Goal: Transaction & Acquisition: Purchase product/service

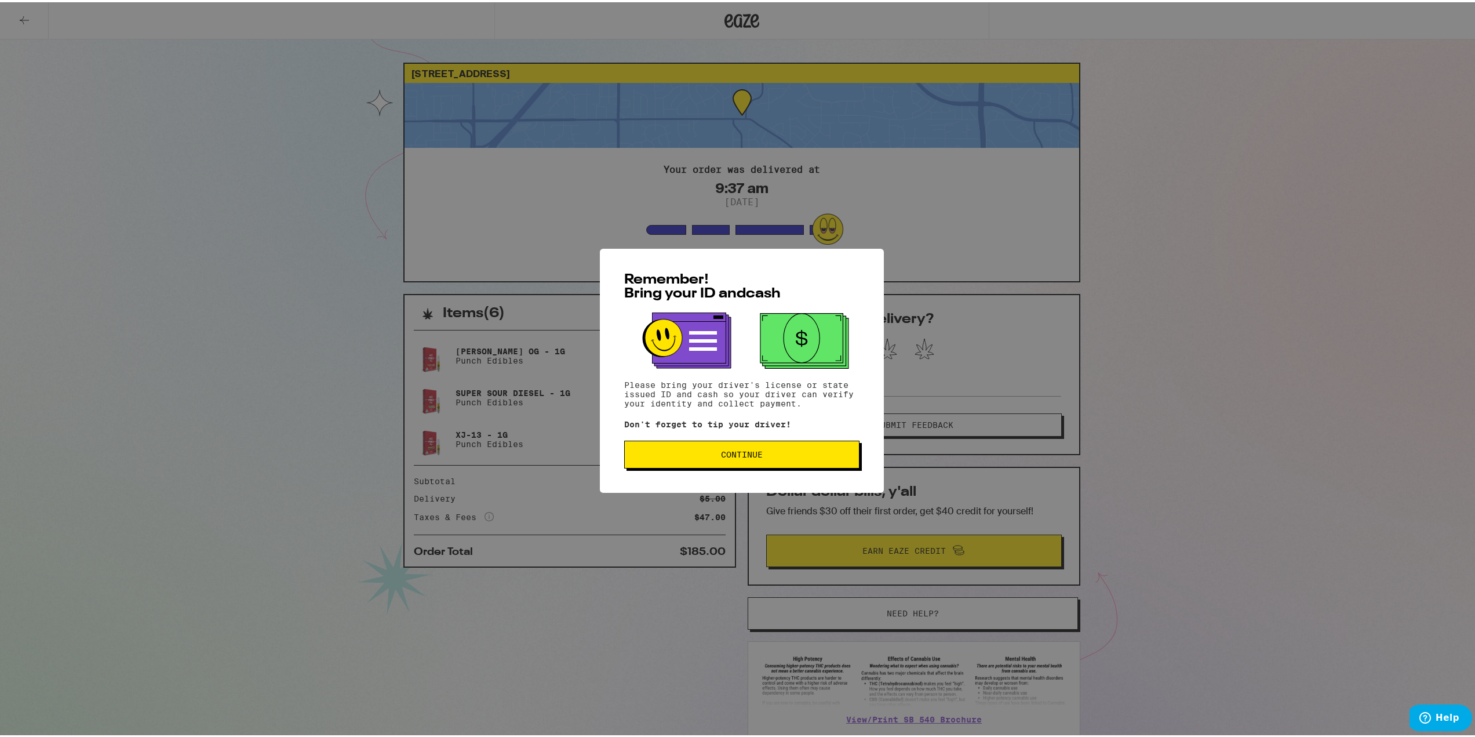
click at [756, 449] on button "Continue" at bounding box center [741, 452] width 235 height 28
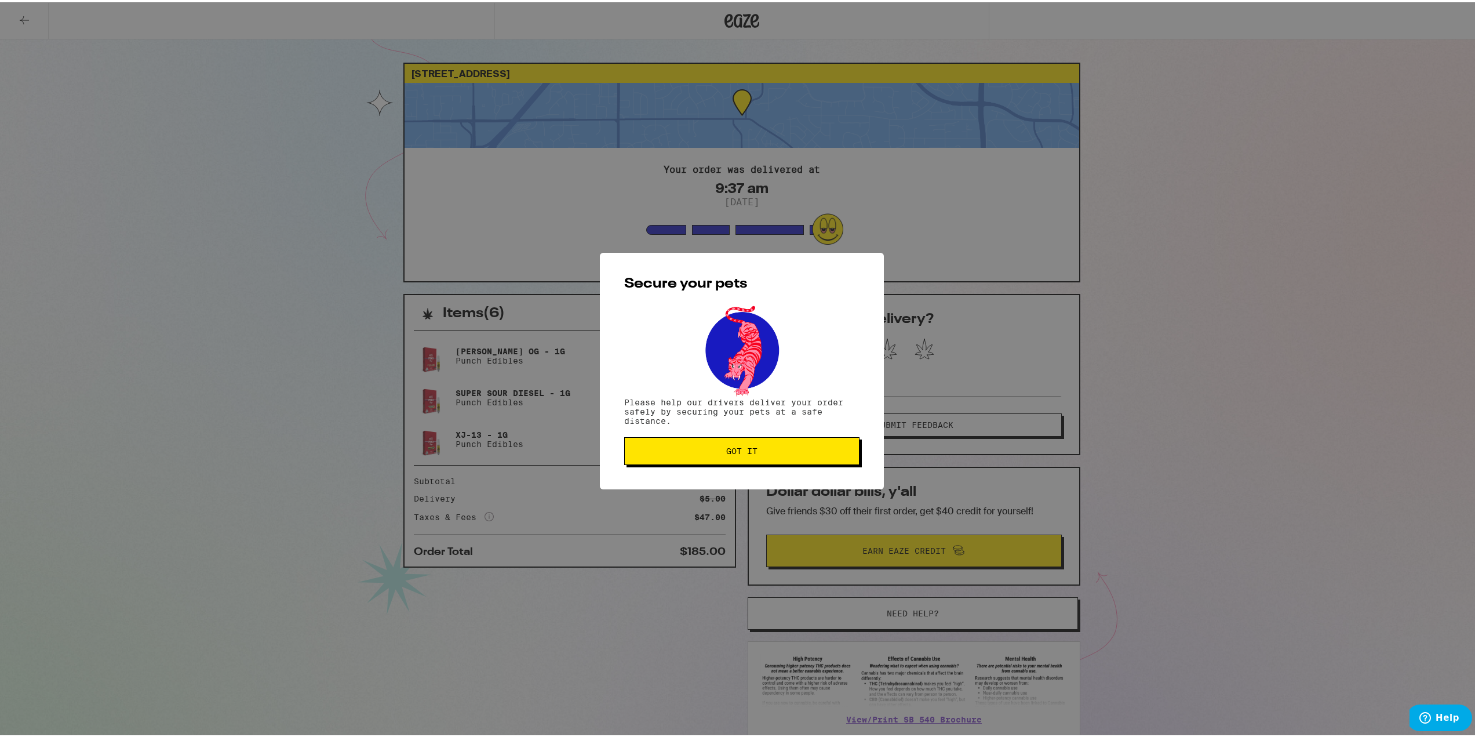
click at [756, 449] on span "Got it" at bounding box center [742, 449] width 216 height 8
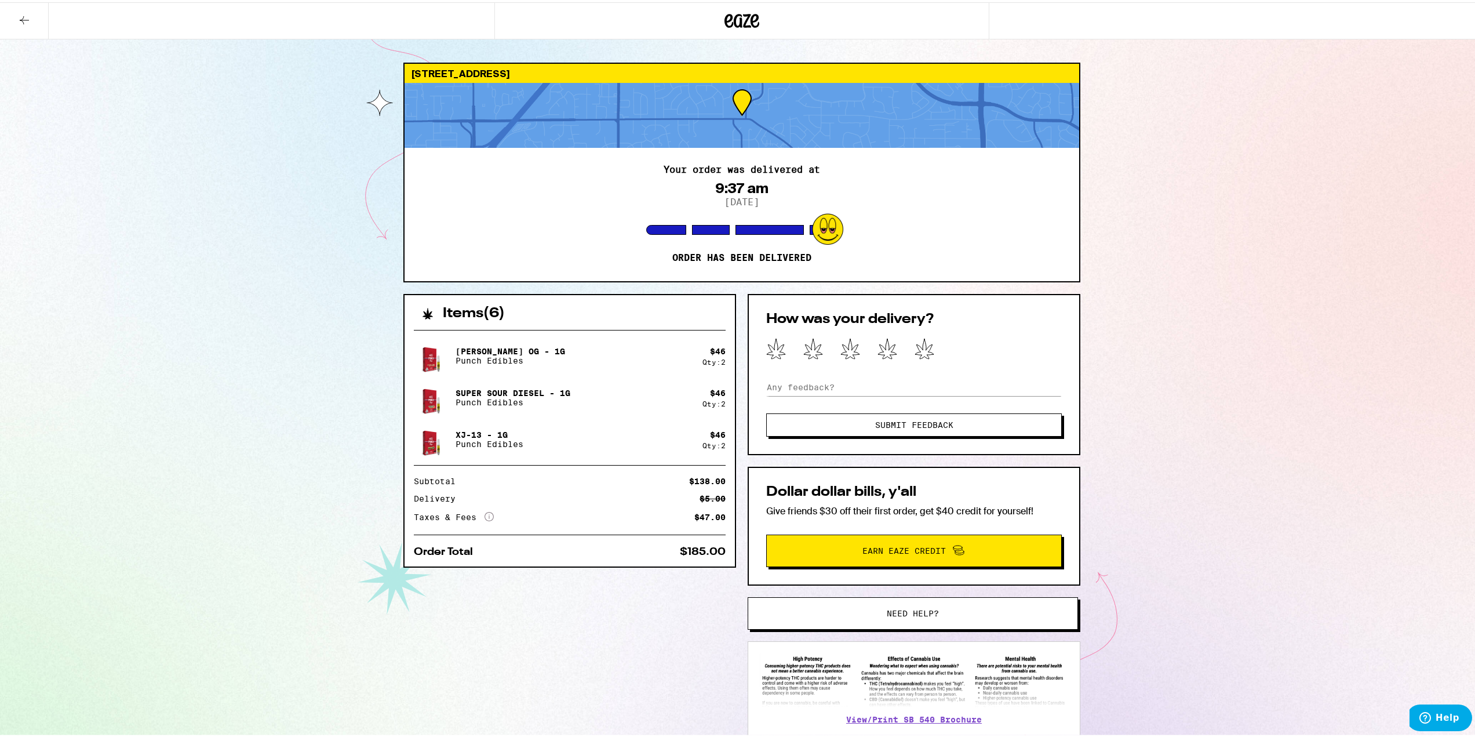
click at [21, 20] on icon at bounding box center [24, 18] width 14 height 14
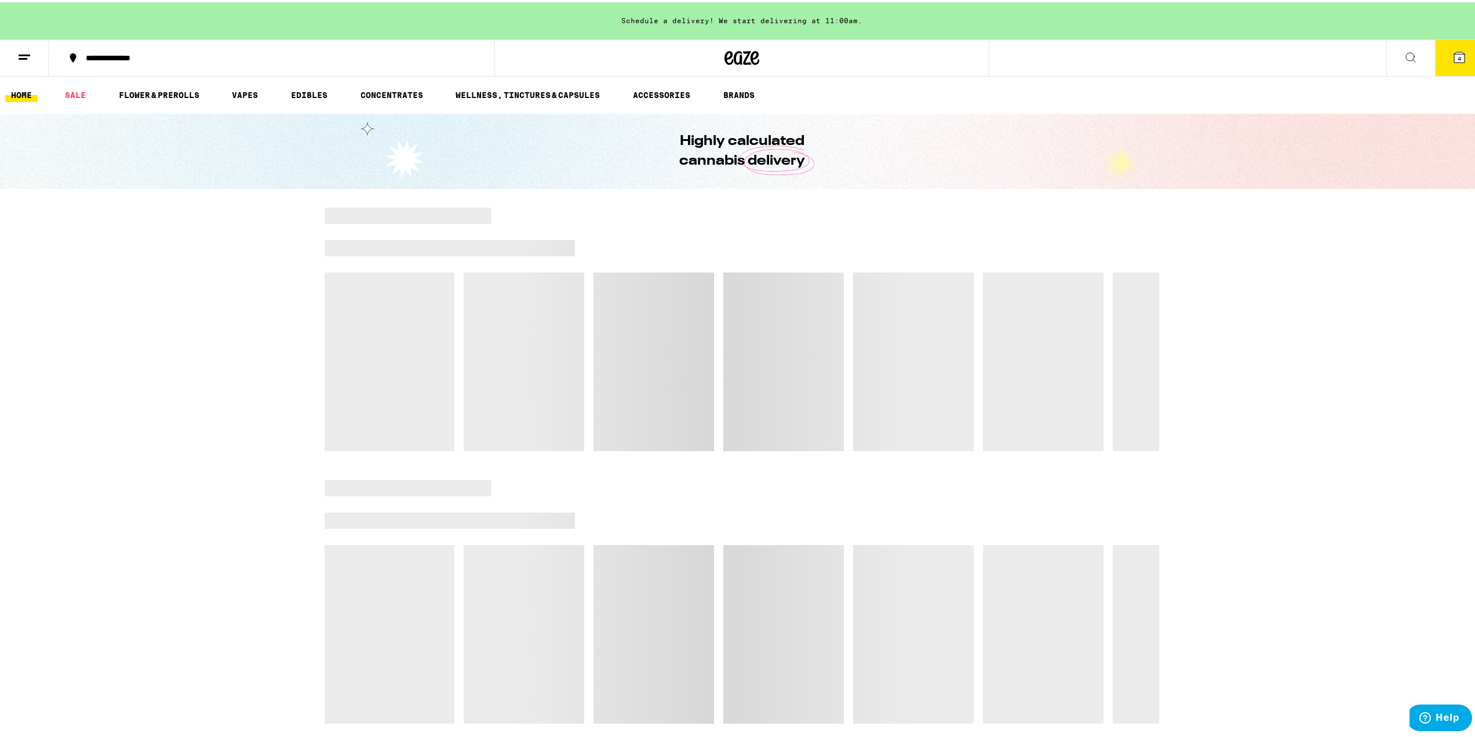
click at [1455, 60] on icon at bounding box center [1459, 55] width 10 height 10
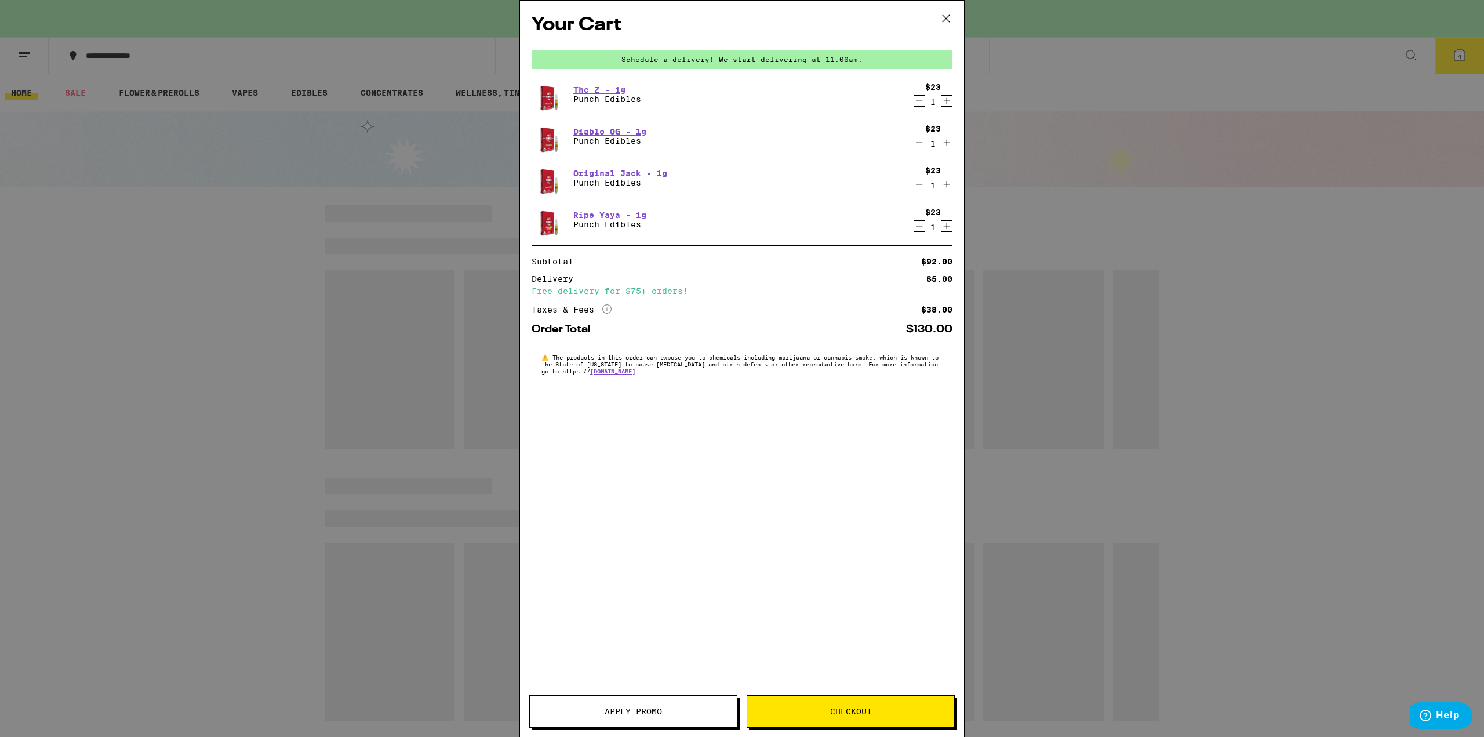
click at [922, 104] on icon "Decrement" at bounding box center [919, 101] width 10 height 14
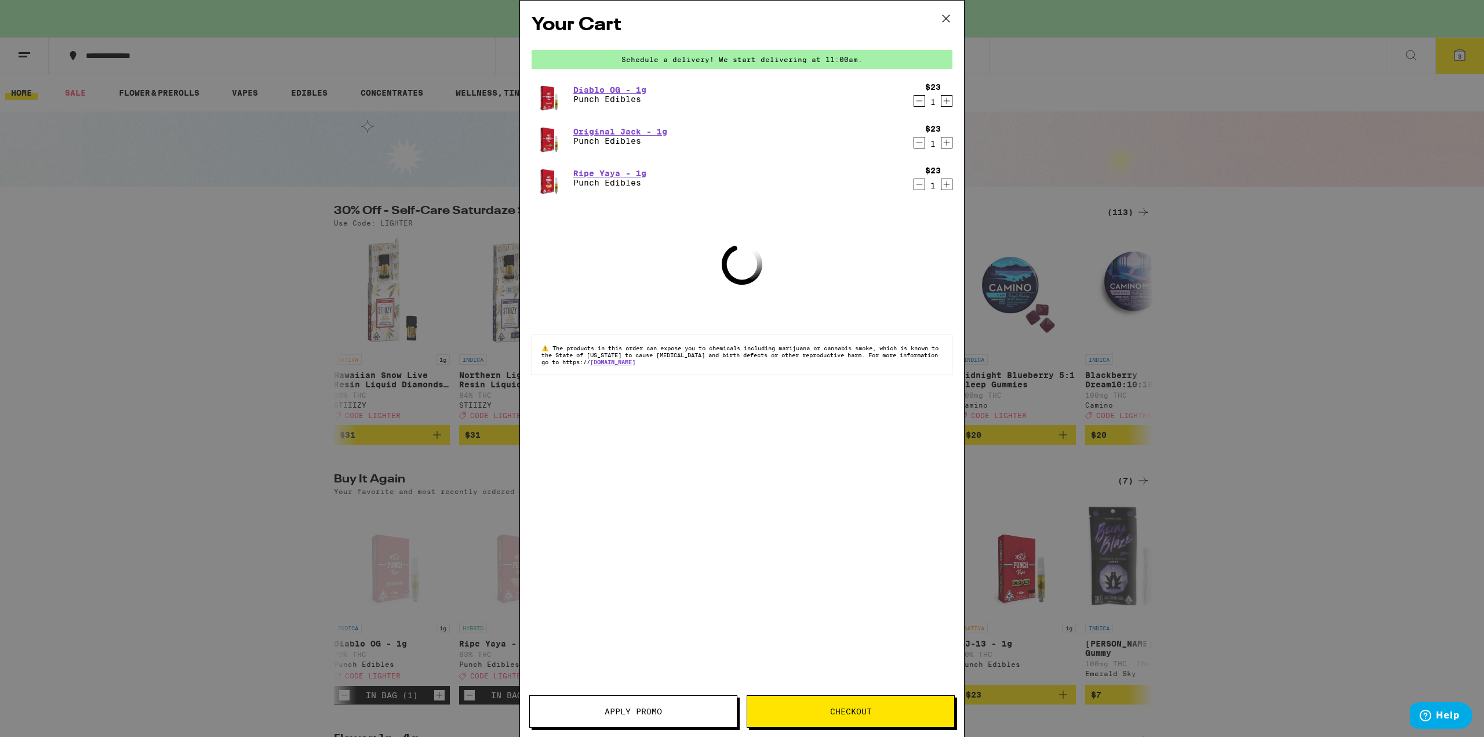
click at [920, 142] on icon "Decrement" at bounding box center [919, 143] width 10 height 14
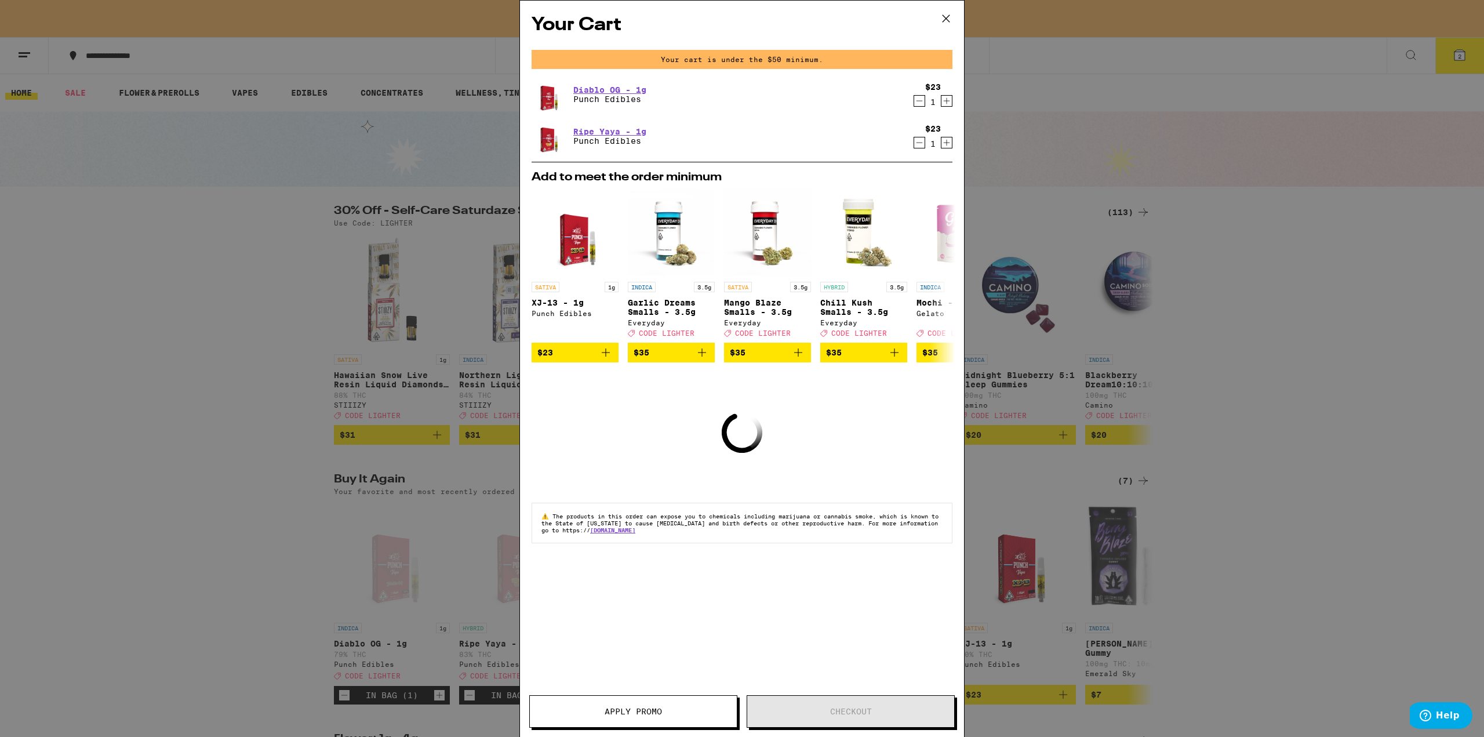
click at [918, 97] on icon "Decrement" at bounding box center [919, 101] width 10 height 14
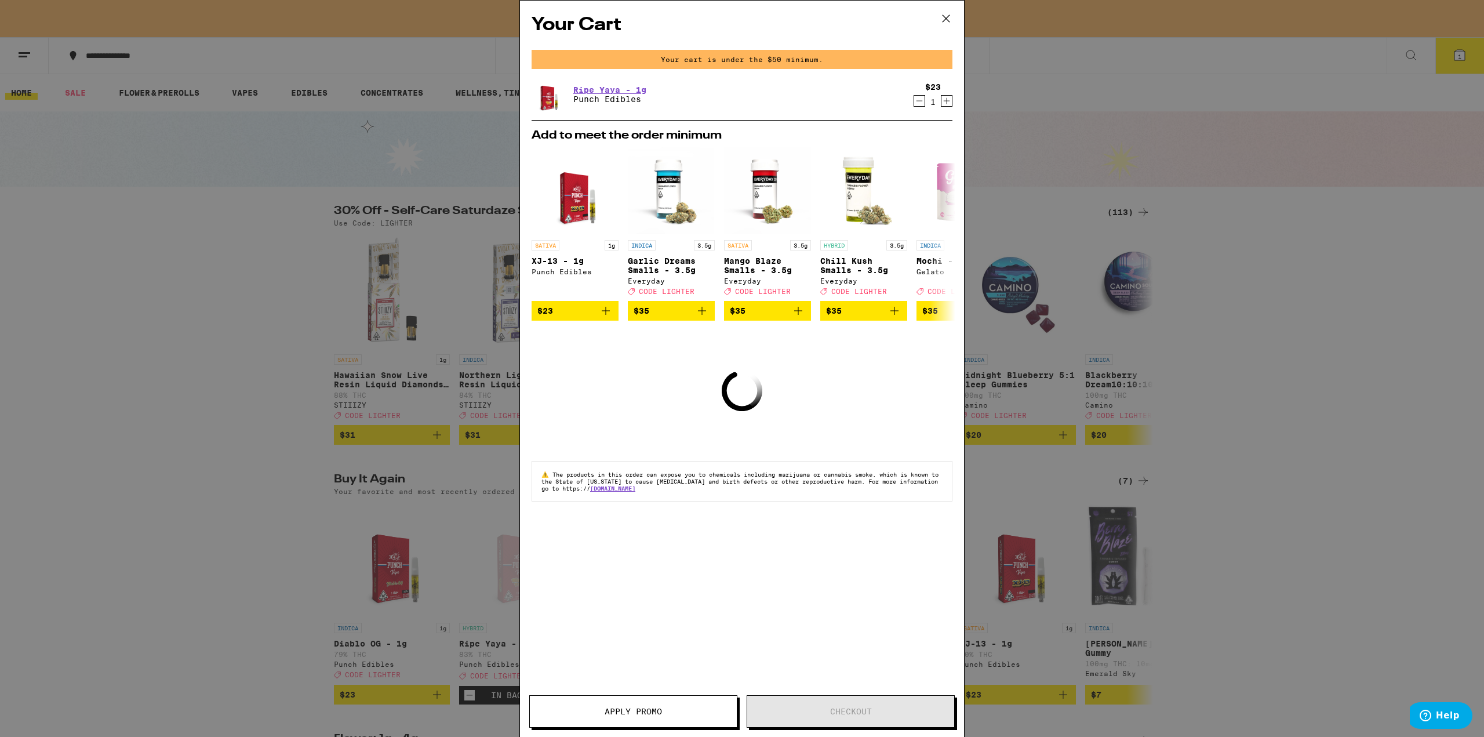
click at [924, 101] on icon "Decrement" at bounding box center [919, 101] width 10 height 14
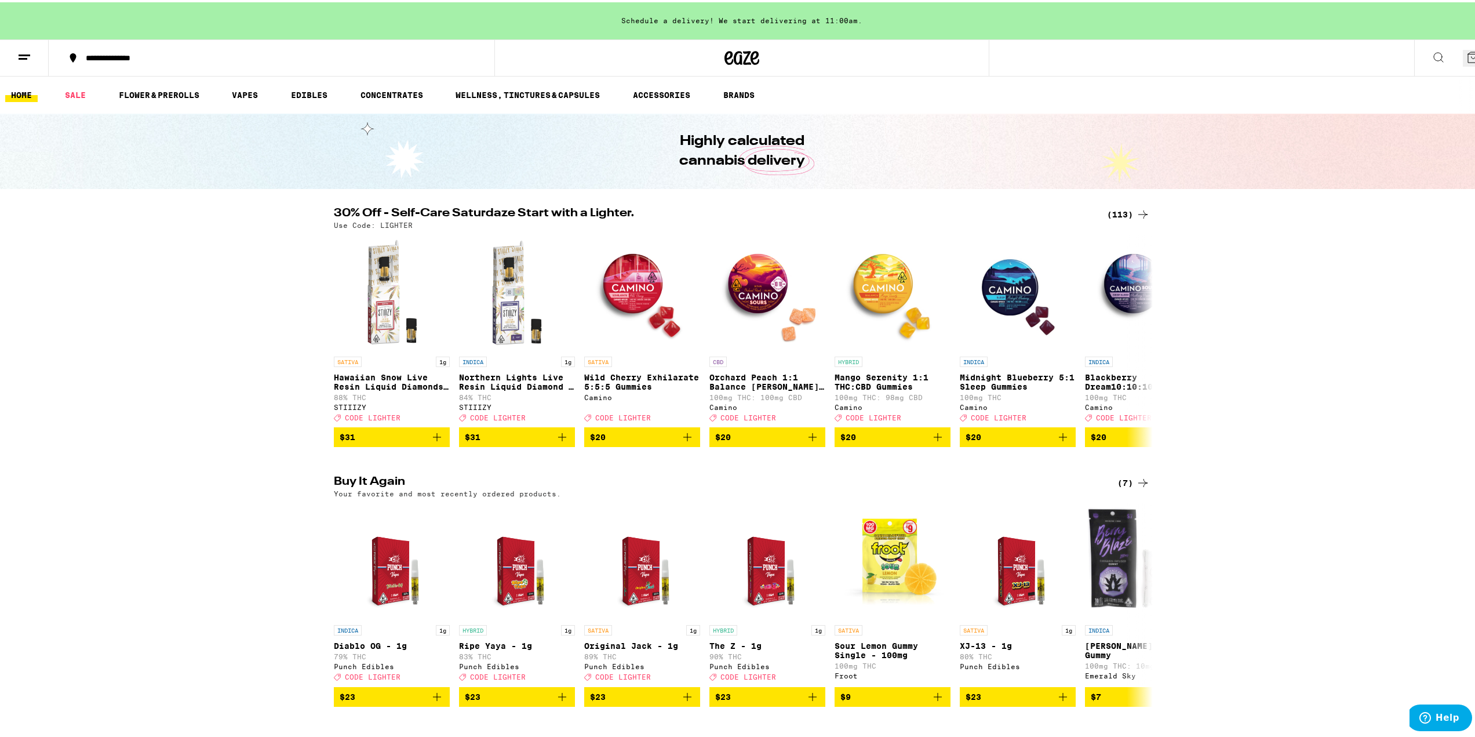
click at [122, 52] on div "**********" at bounding box center [277, 56] width 395 height 8
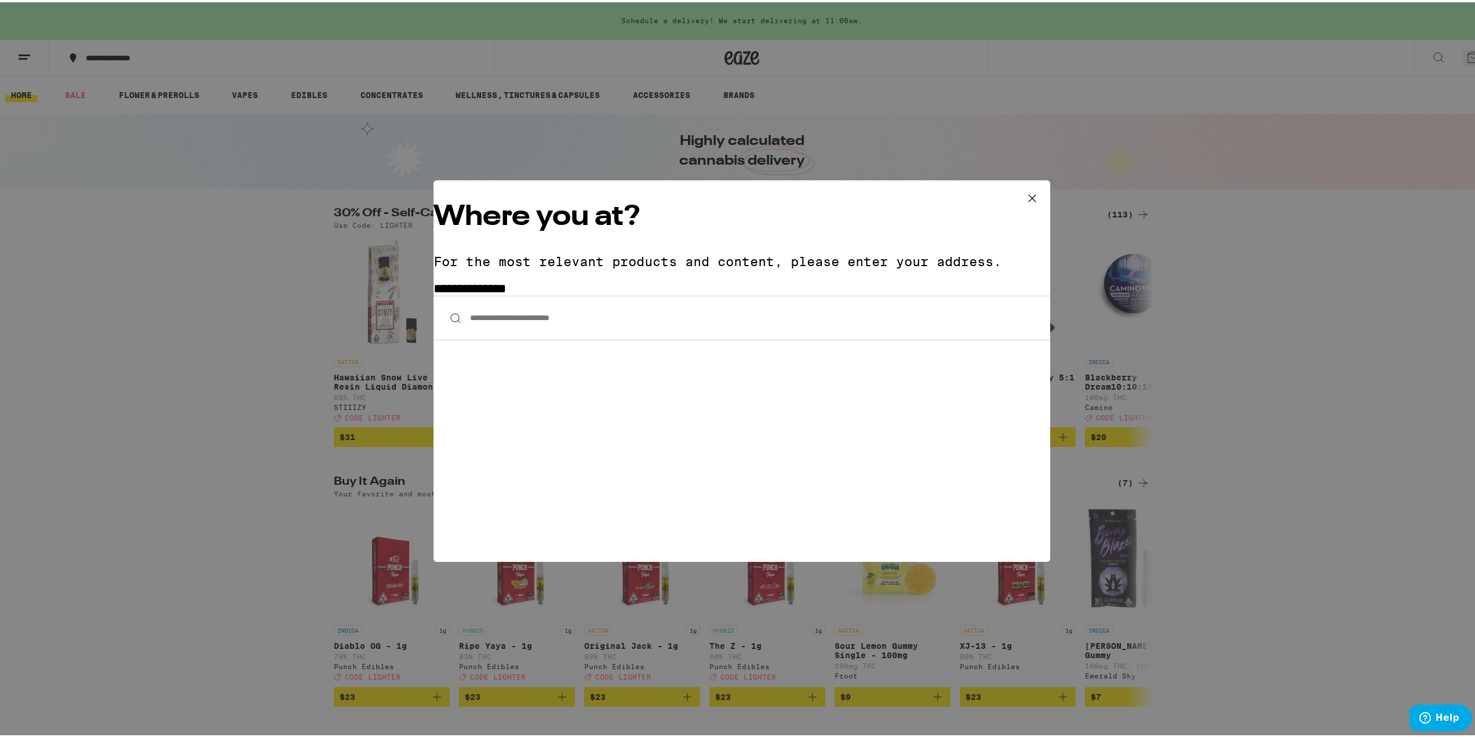
click at [555, 293] on input "**********" at bounding box center [742, 315] width 617 height 45
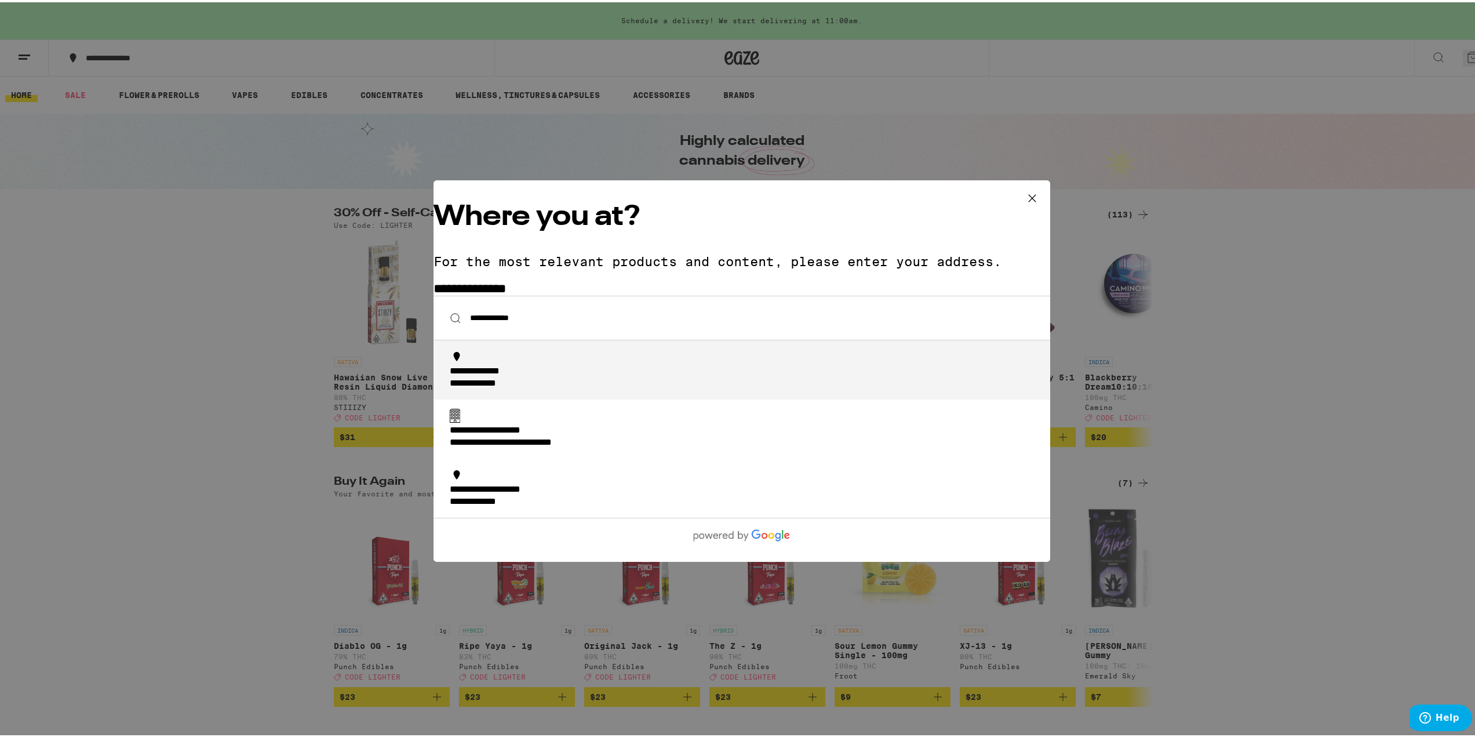
click at [520, 363] on div "**********" at bounding box center [492, 369] width 84 height 12
type input "**********"
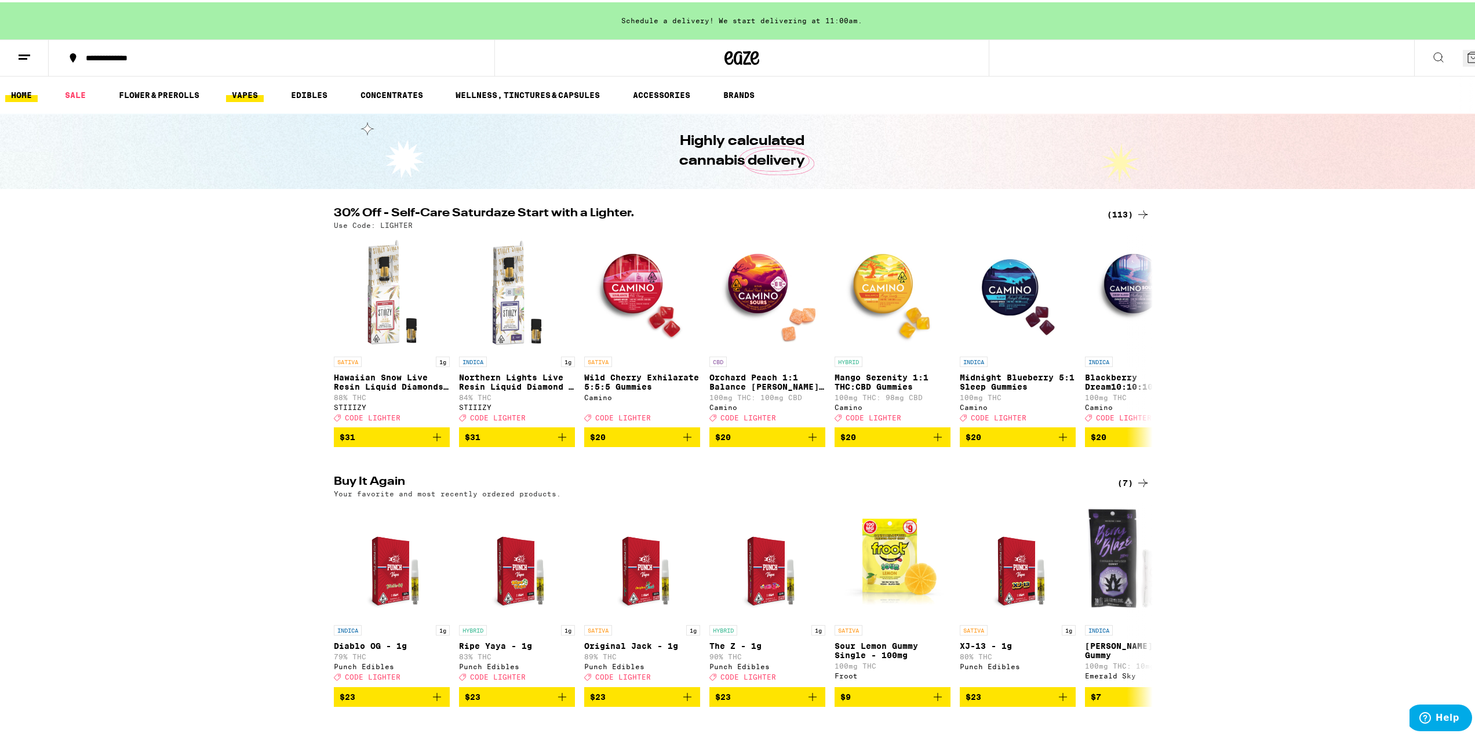
click at [249, 93] on link "VAPES" at bounding box center [245, 93] width 38 height 14
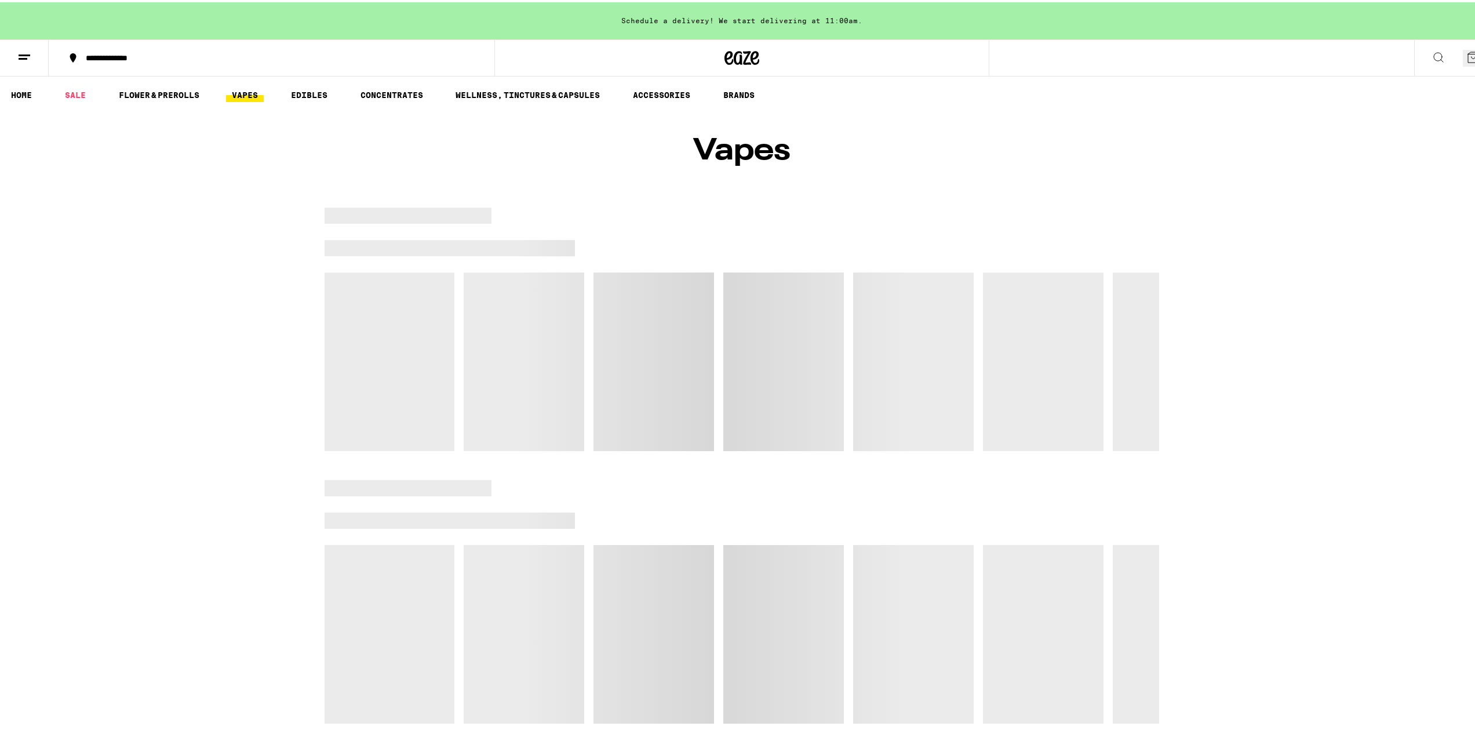
click at [77, 95] on link "SALE" at bounding box center [75, 93] width 32 height 14
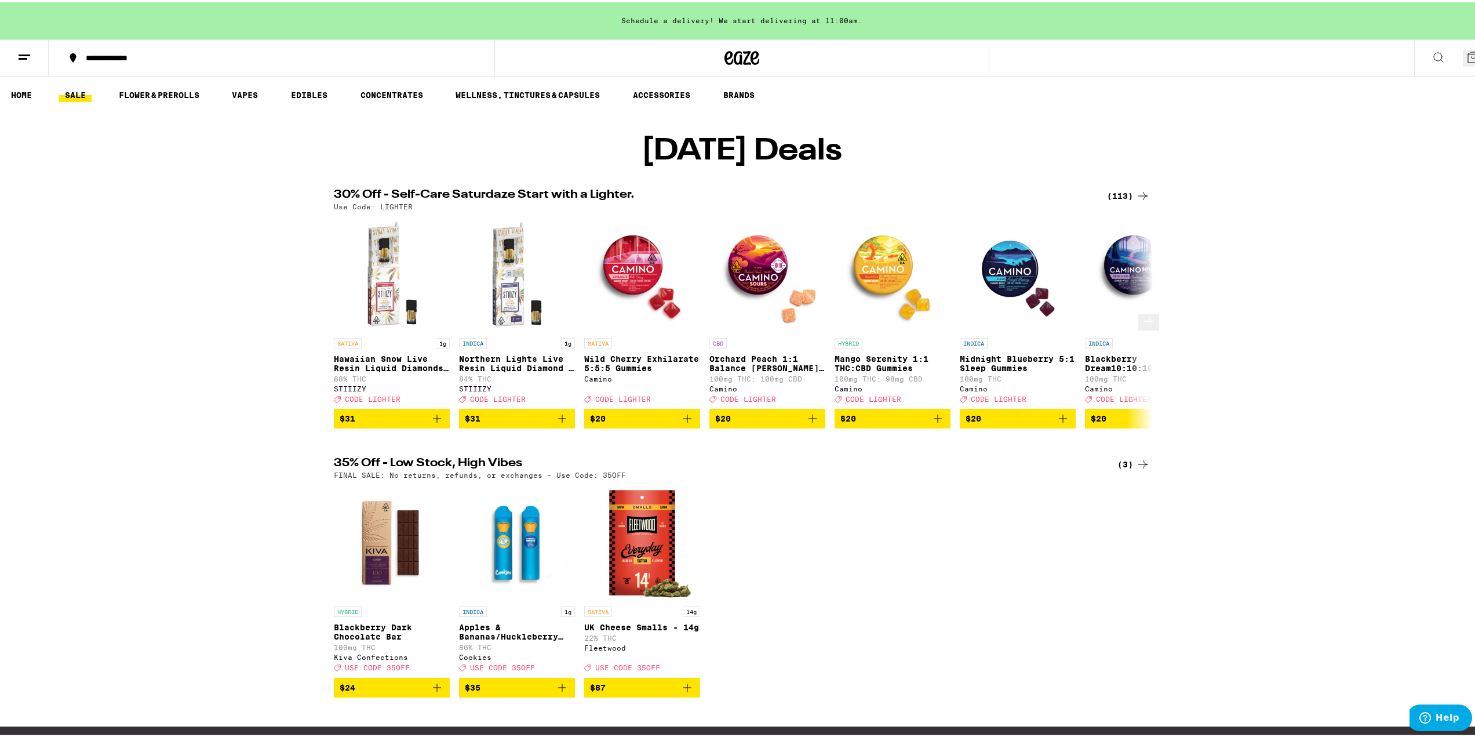
click at [1142, 326] on icon at bounding box center [1149, 319] width 14 height 14
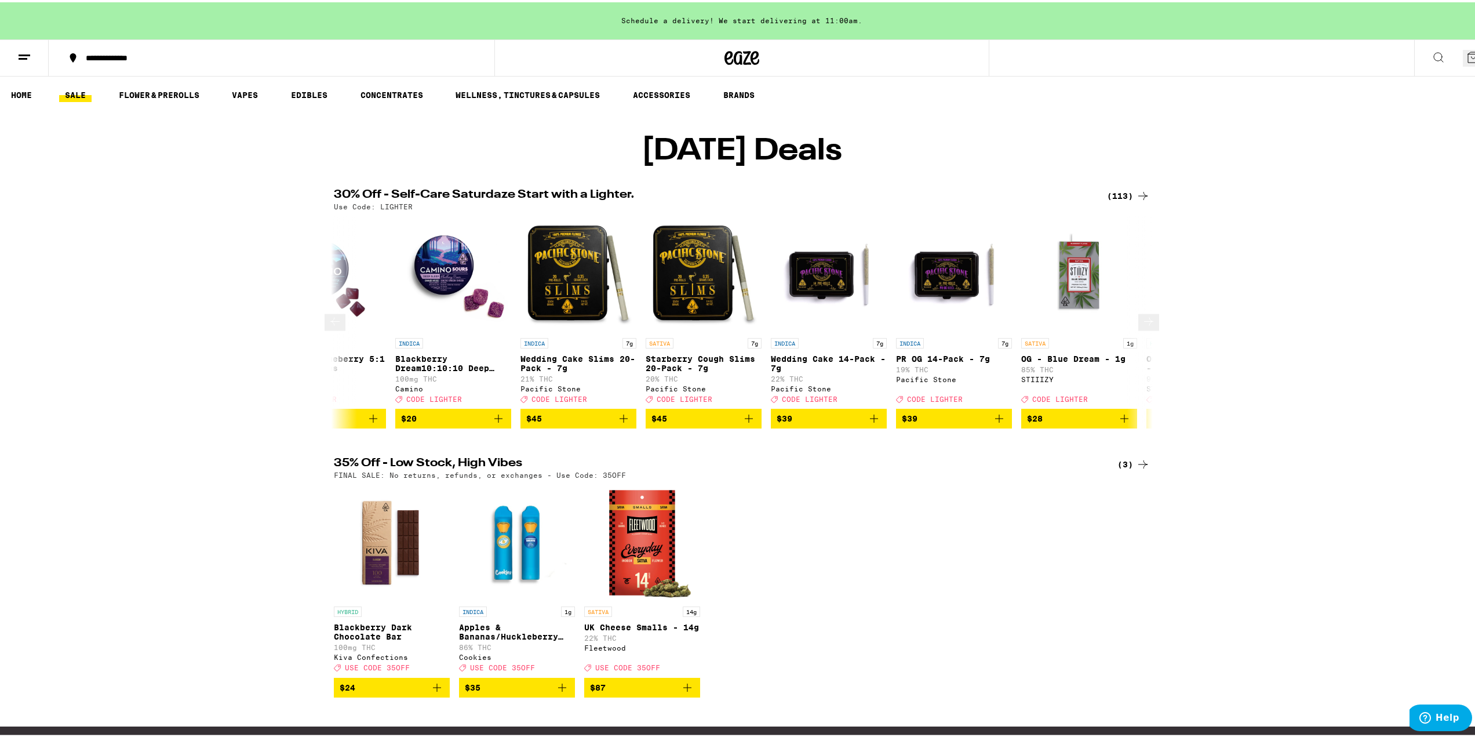
click at [1142, 326] on icon at bounding box center [1149, 319] width 14 height 14
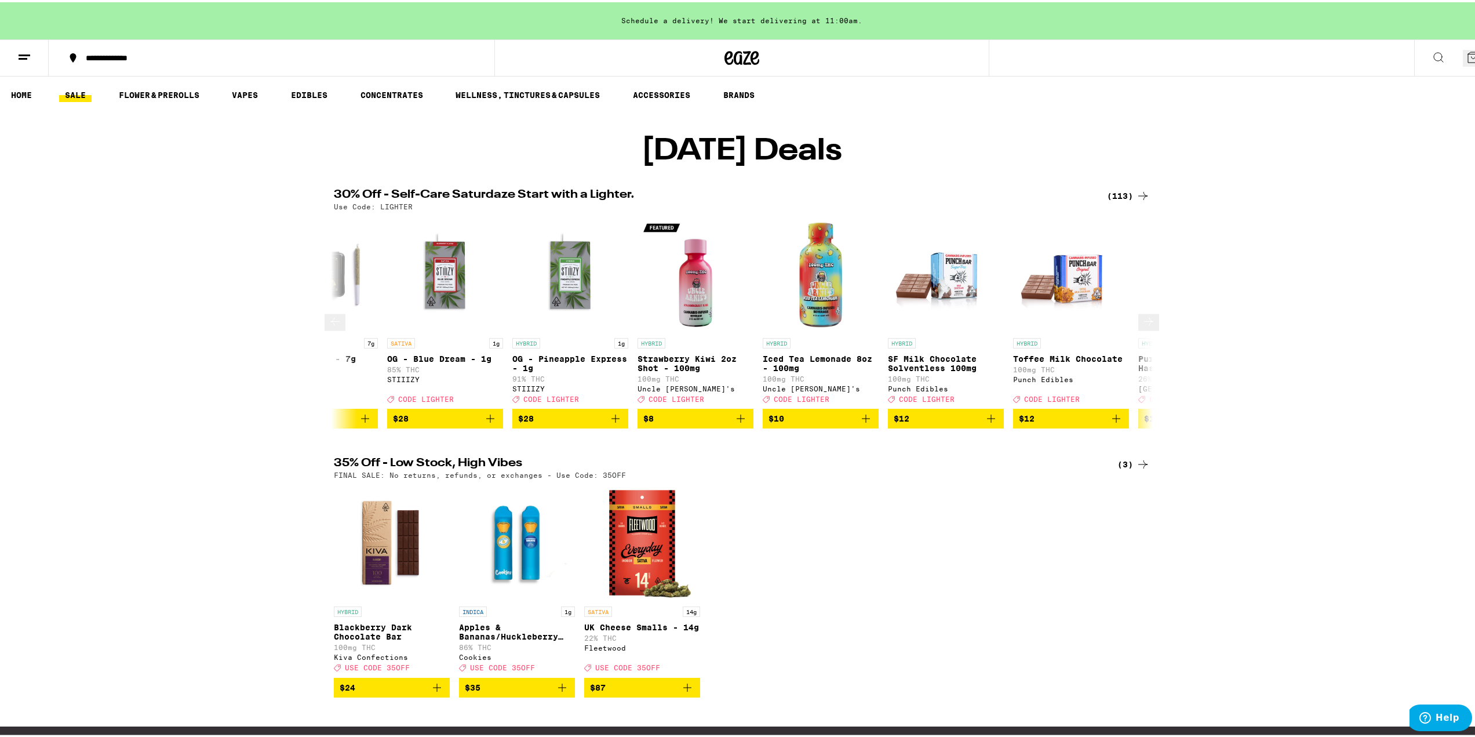
scroll to position [0, 1379]
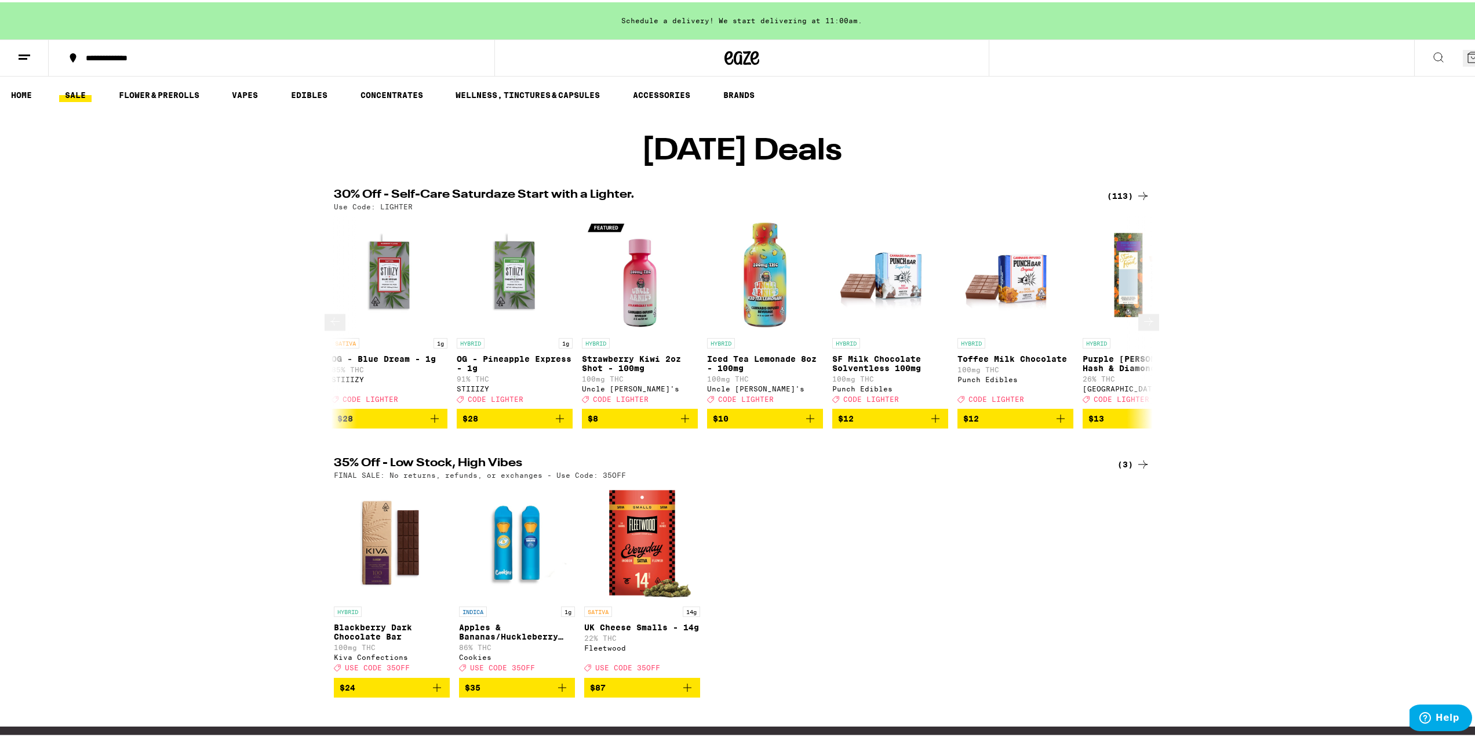
click at [1142, 326] on icon at bounding box center [1149, 319] width 14 height 14
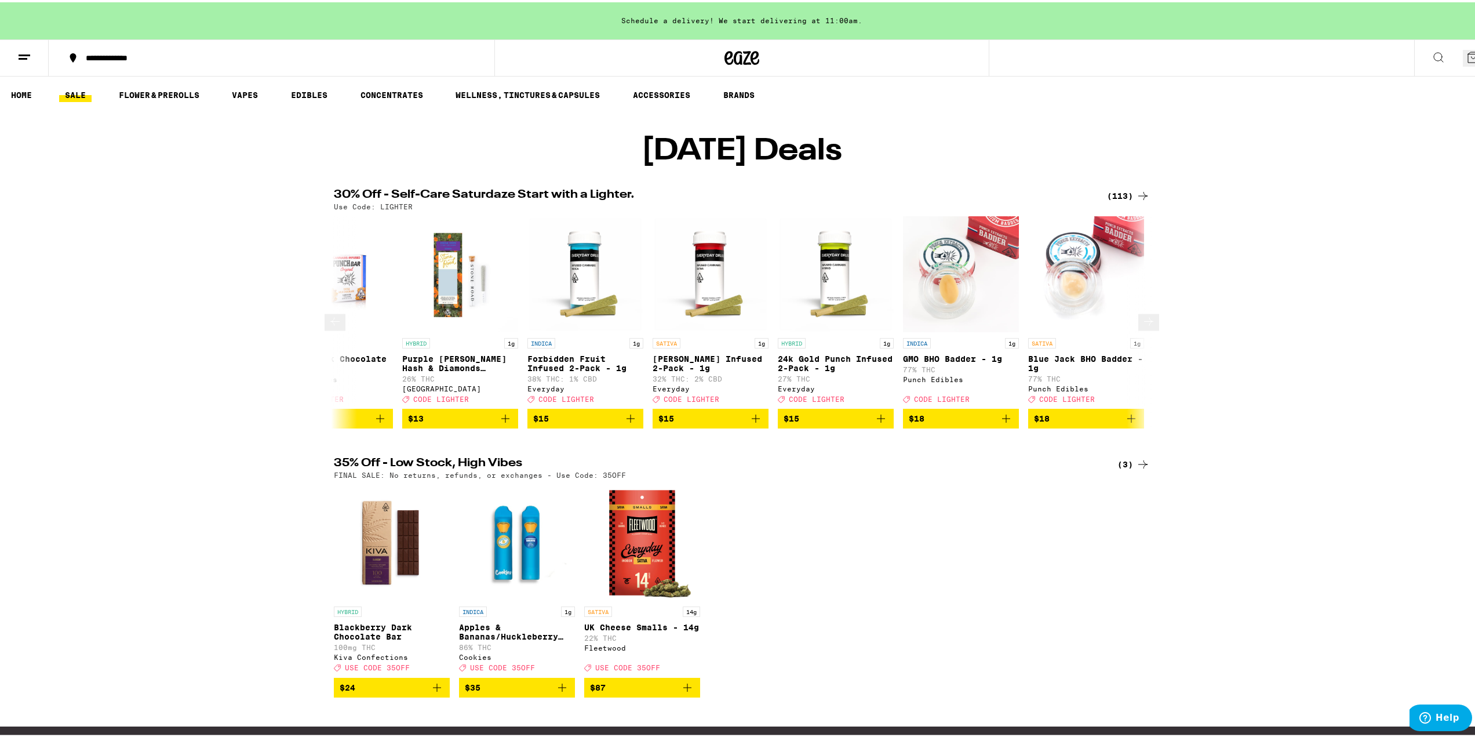
scroll to position [0, 2069]
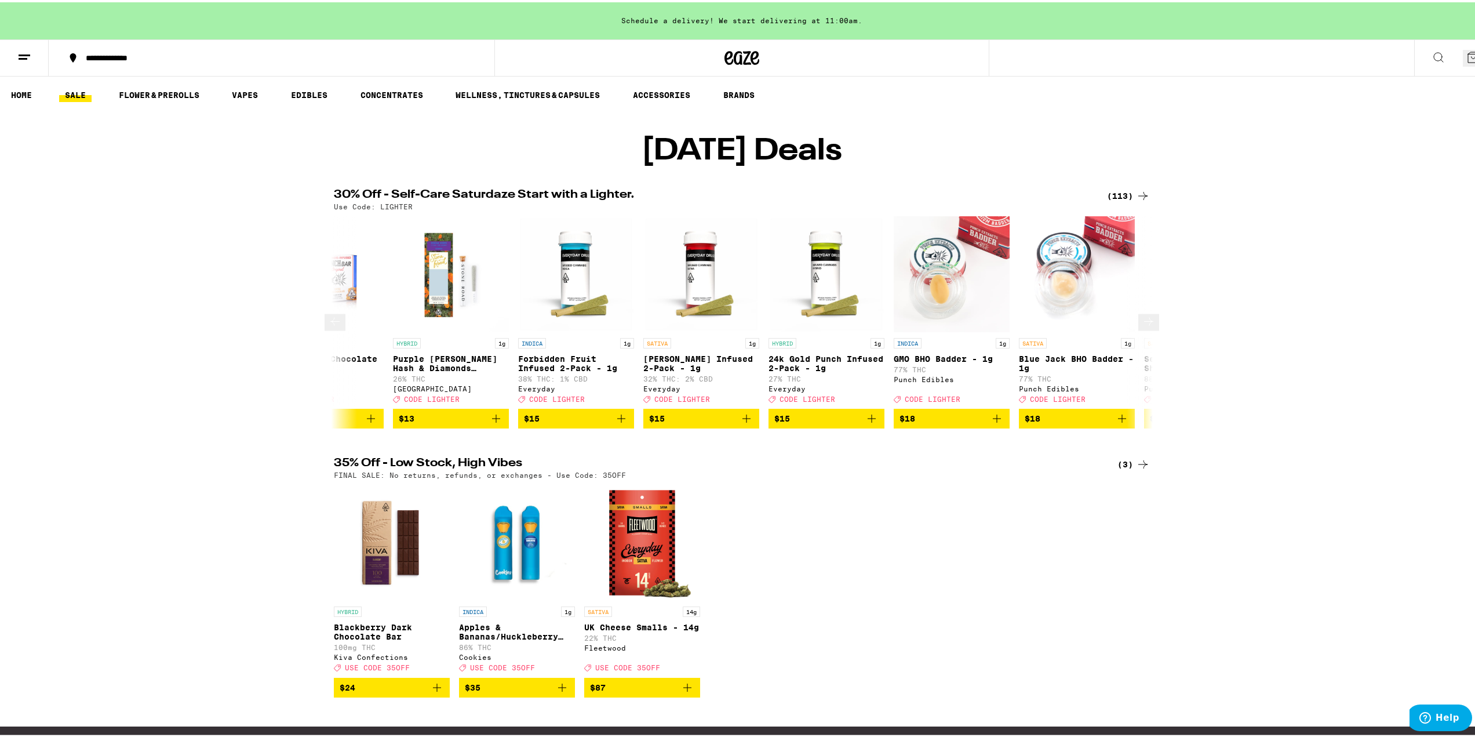
click at [1142, 326] on icon at bounding box center [1149, 319] width 14 height 14
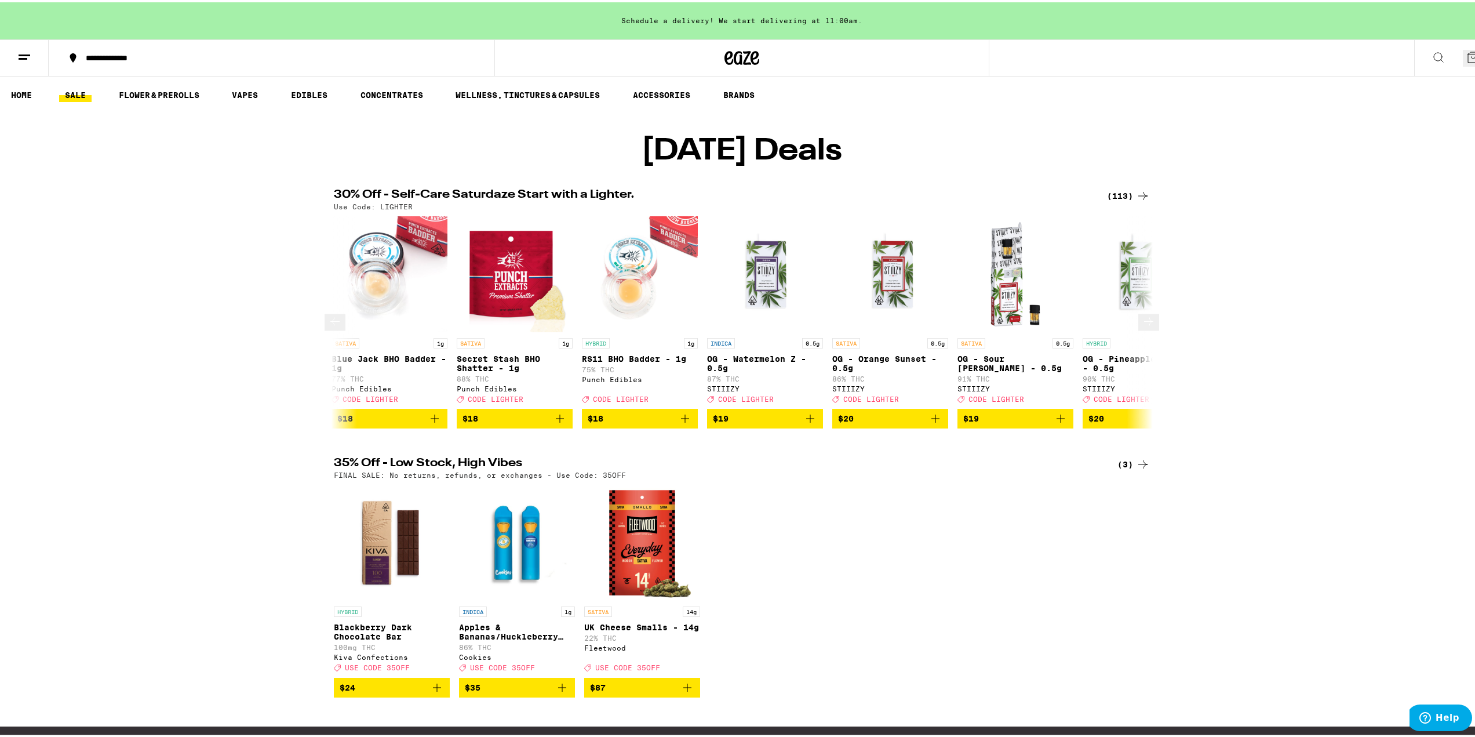
scroll to position [0, 2759]
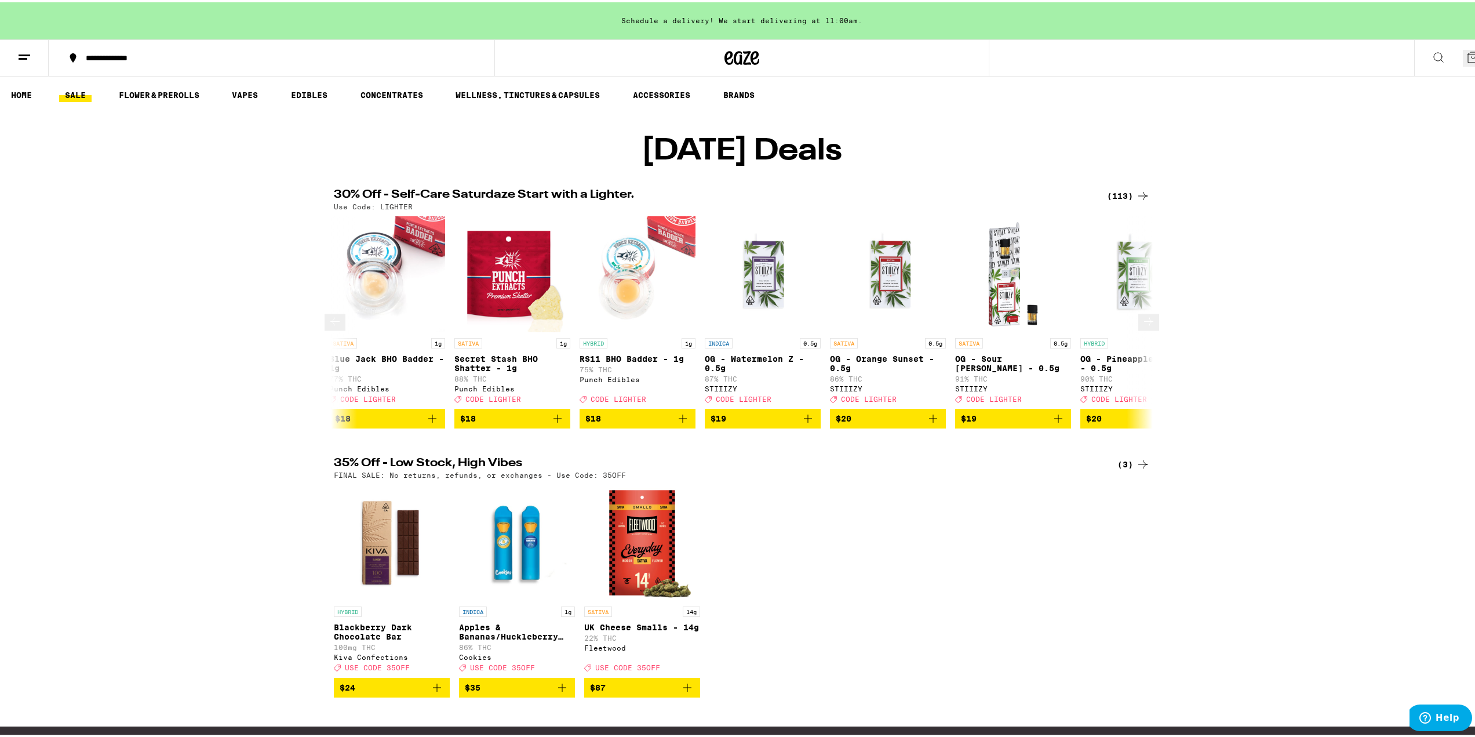
click at [1142, 326] on icon at bounding box center [1149, 319] width 14 height 14
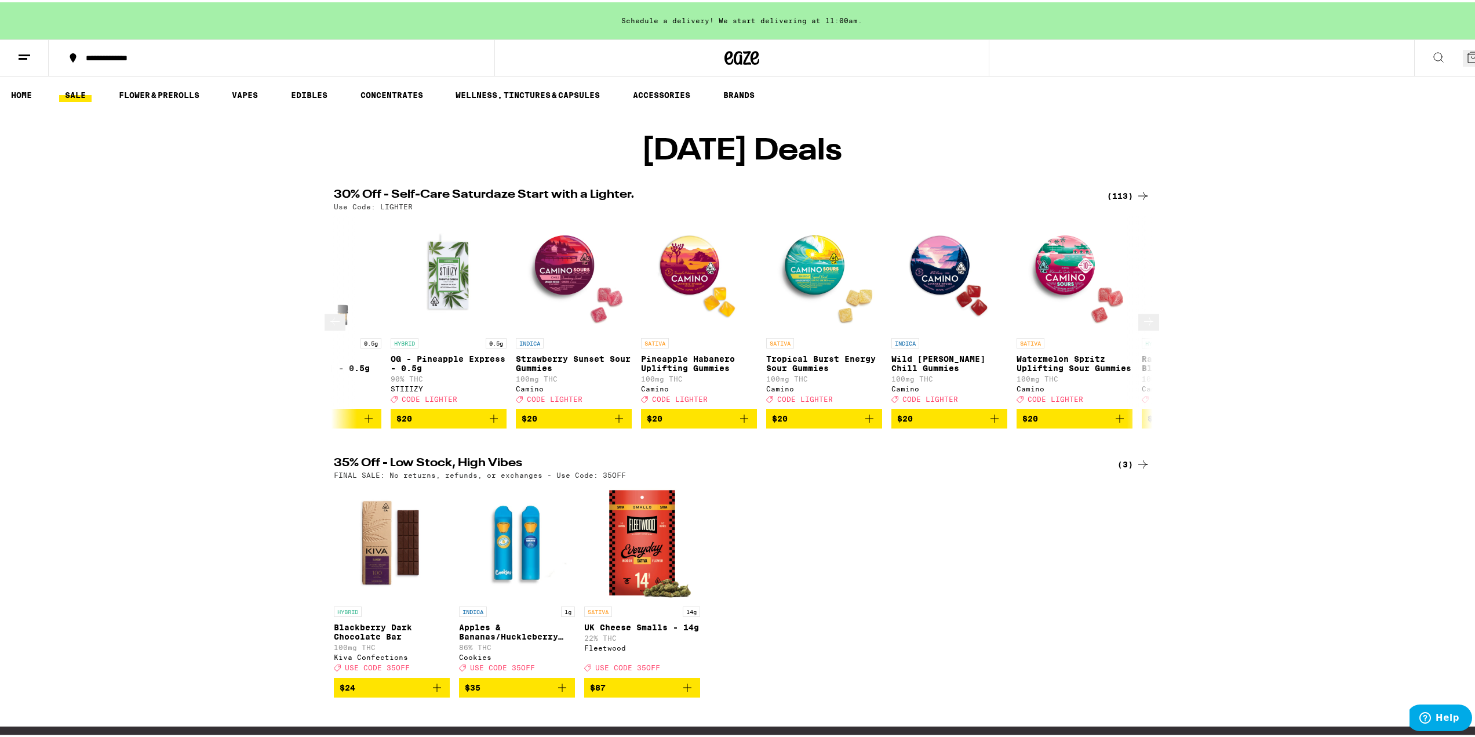
click at [1142, 326] on icon at bounding box center [1149, 319] width 14 height 14
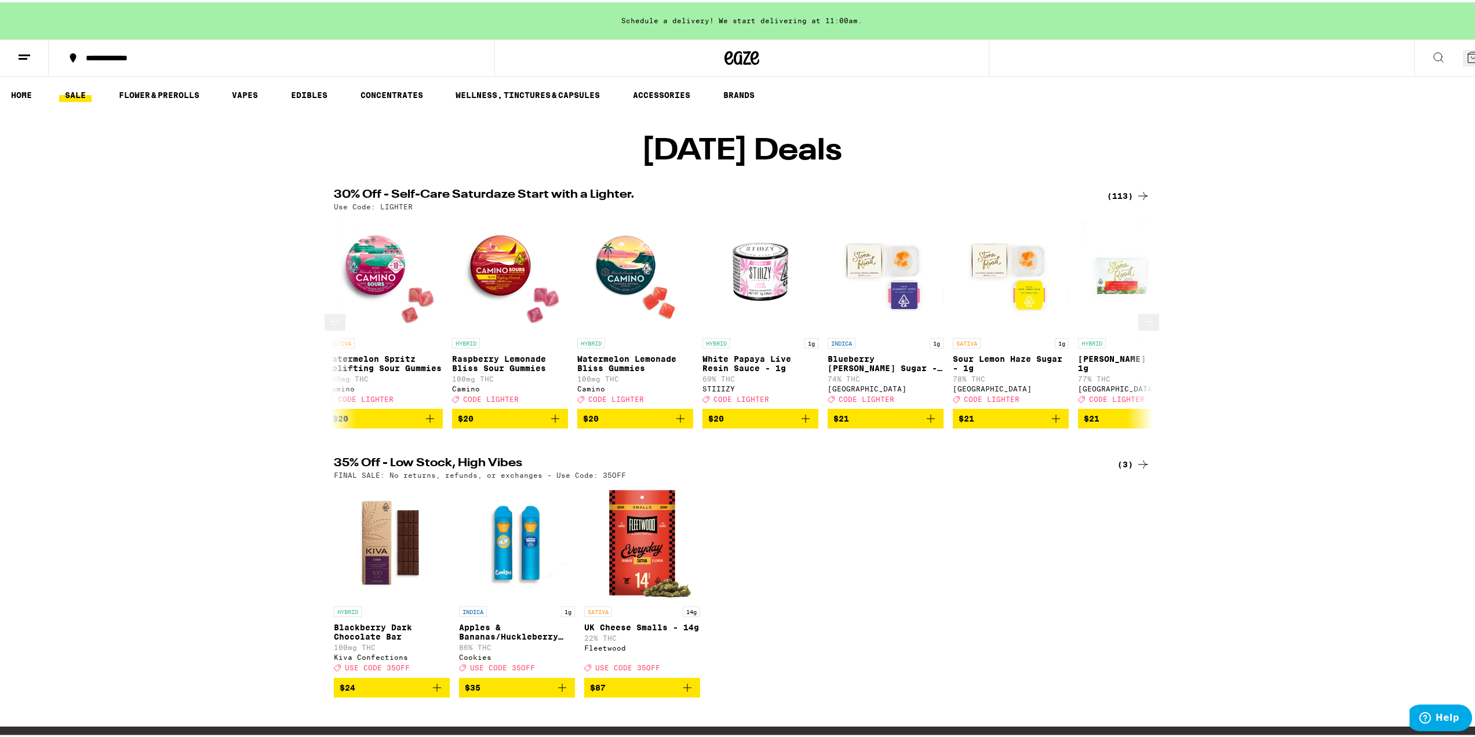
click at [1142, 326] on icon at bounding box center [1149, 319] width 14 height 14
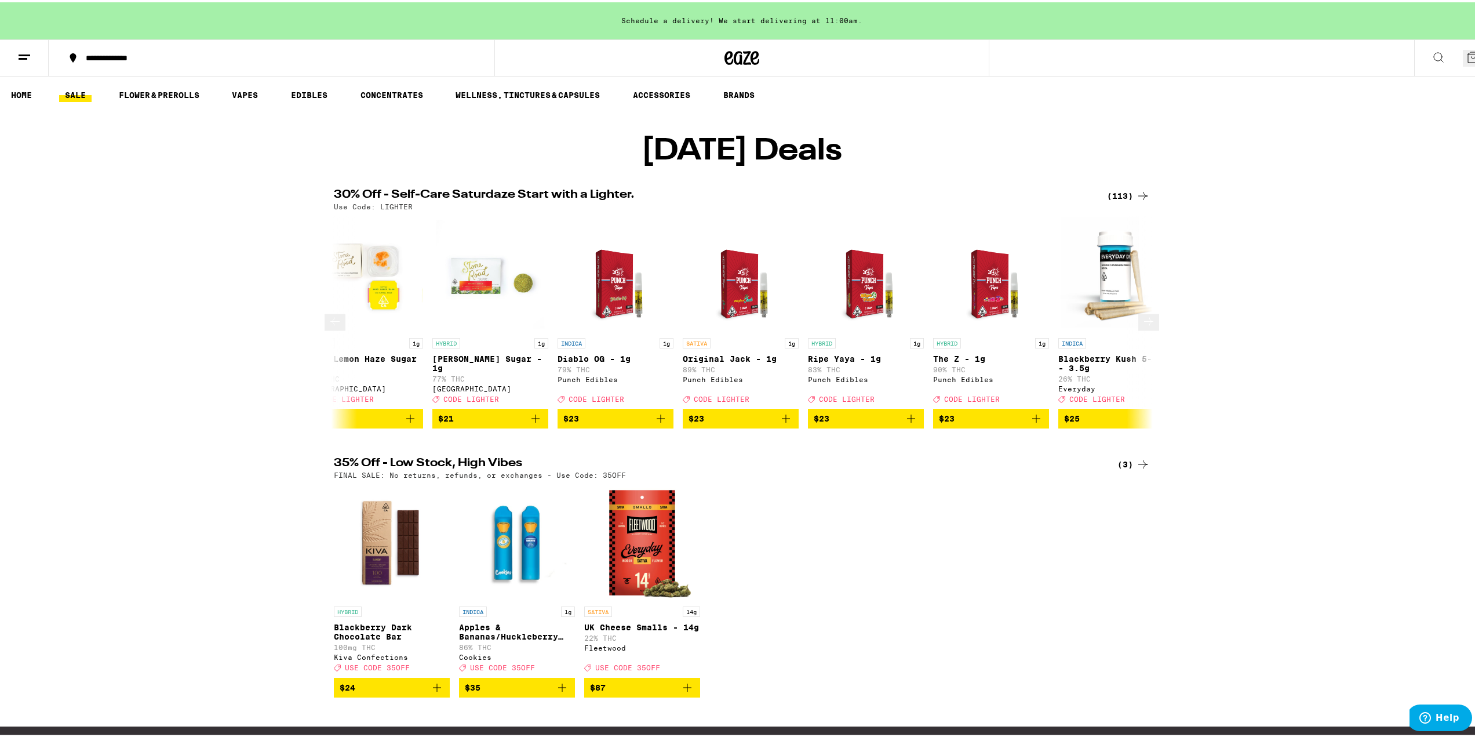
scroll to position [0, 4828]
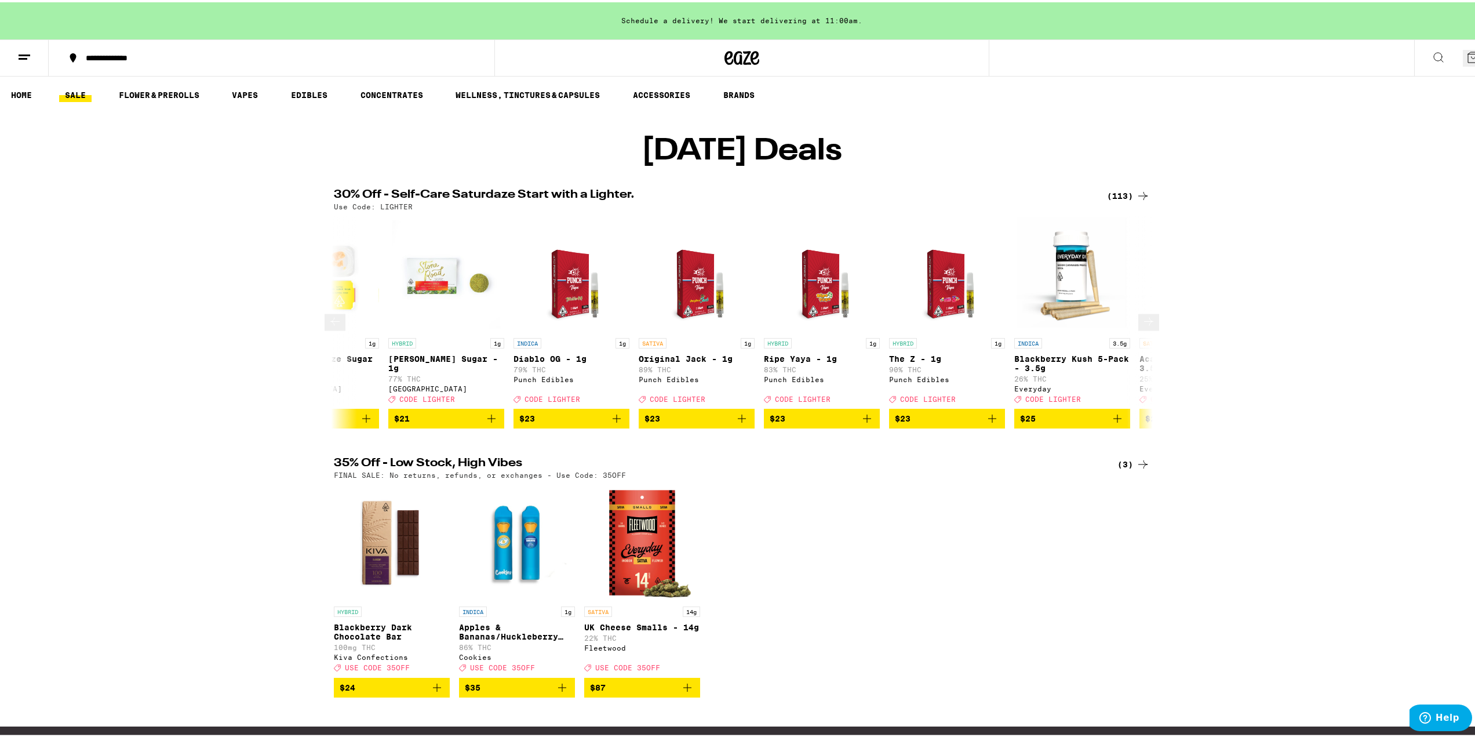
click at [1138, 329] on button at bounding box center [1148, 320] width 21 height 17
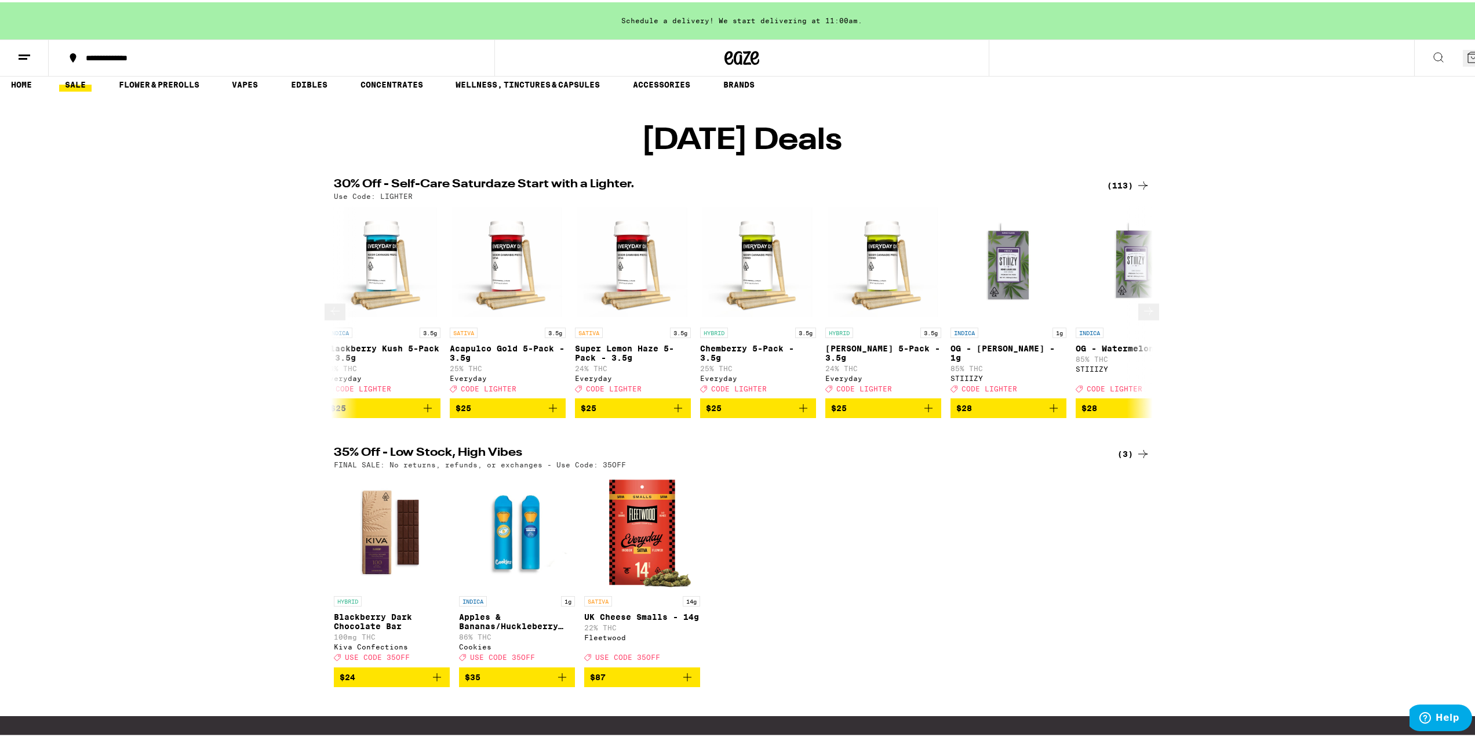
scroll to position [0, 0]
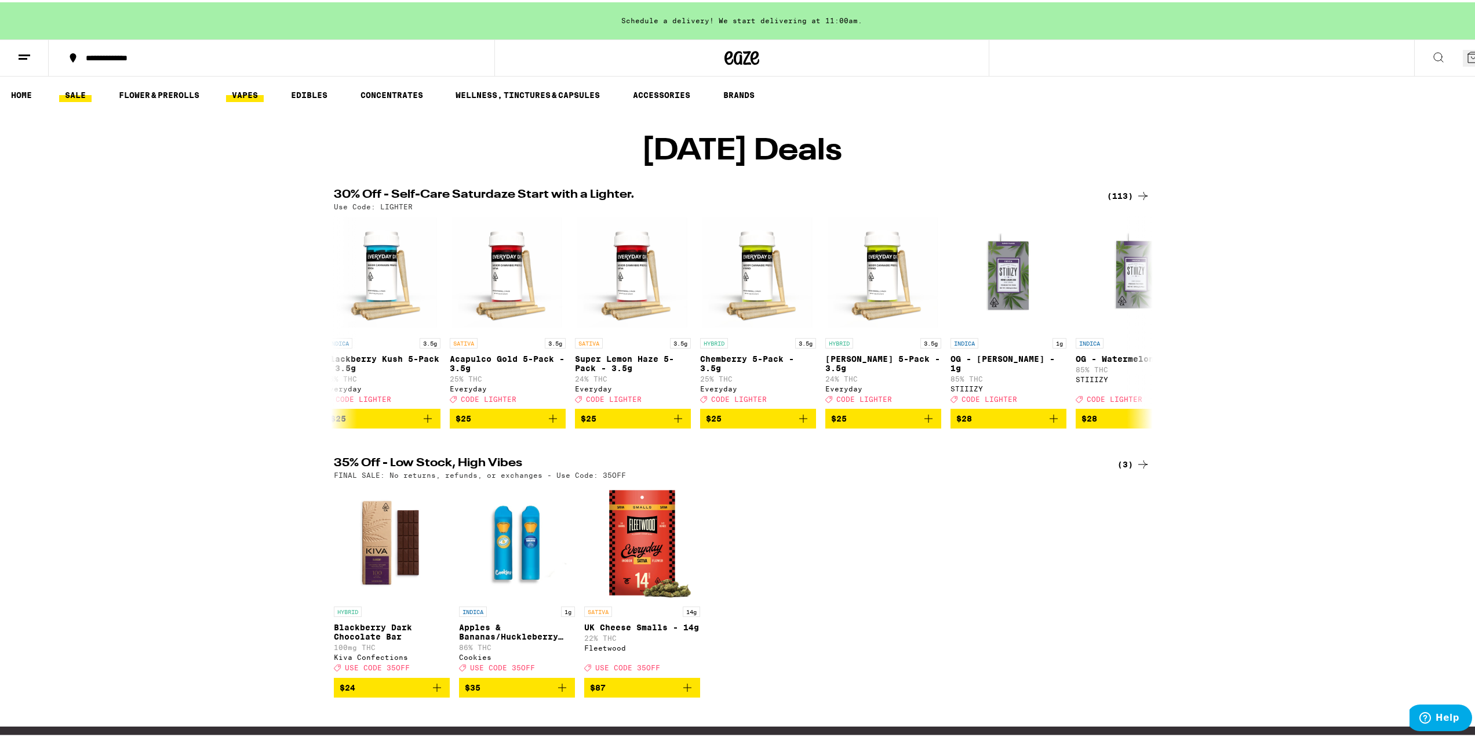
click at [238, 98] on link "VAPES" at bounding box center [245, 93] width 38 height 14
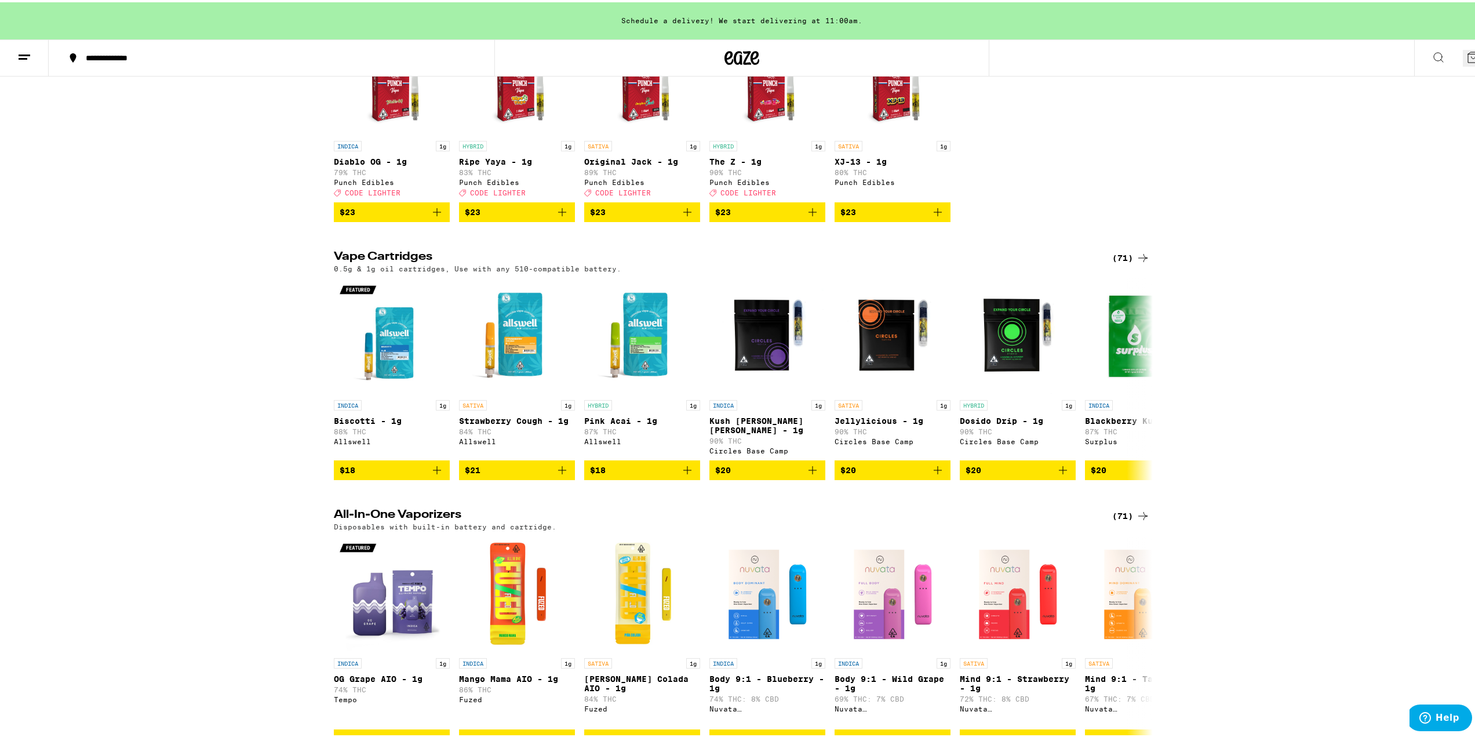
scroll to position [174, 0]
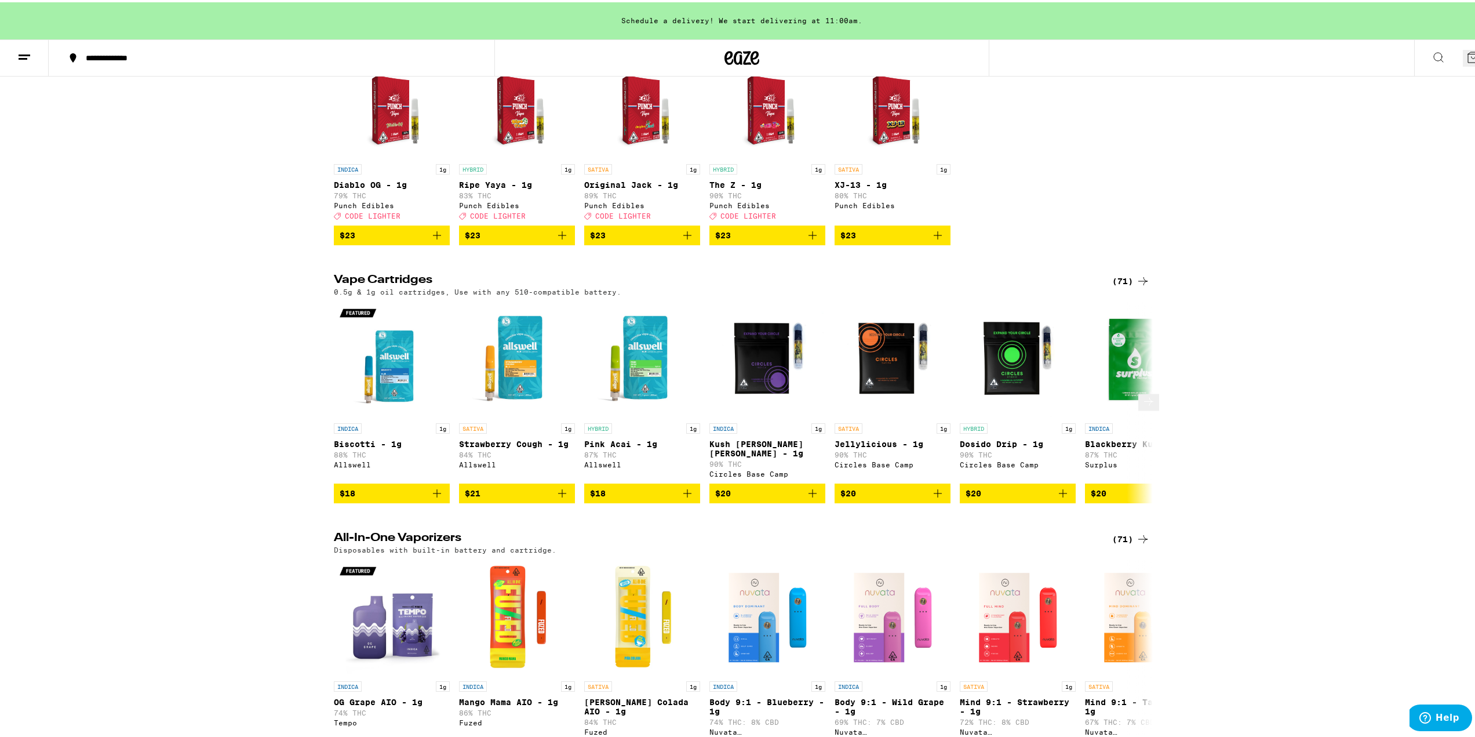
drag, startPoint x: 1107, startPoint y: 413, endPoint x: 396, endPoint y: 410, distance: 711.1
click at [396, 410] on img "Open page for Biscotti - 1g from Allswell" at bounding box center [392, 357] width 116 height 116
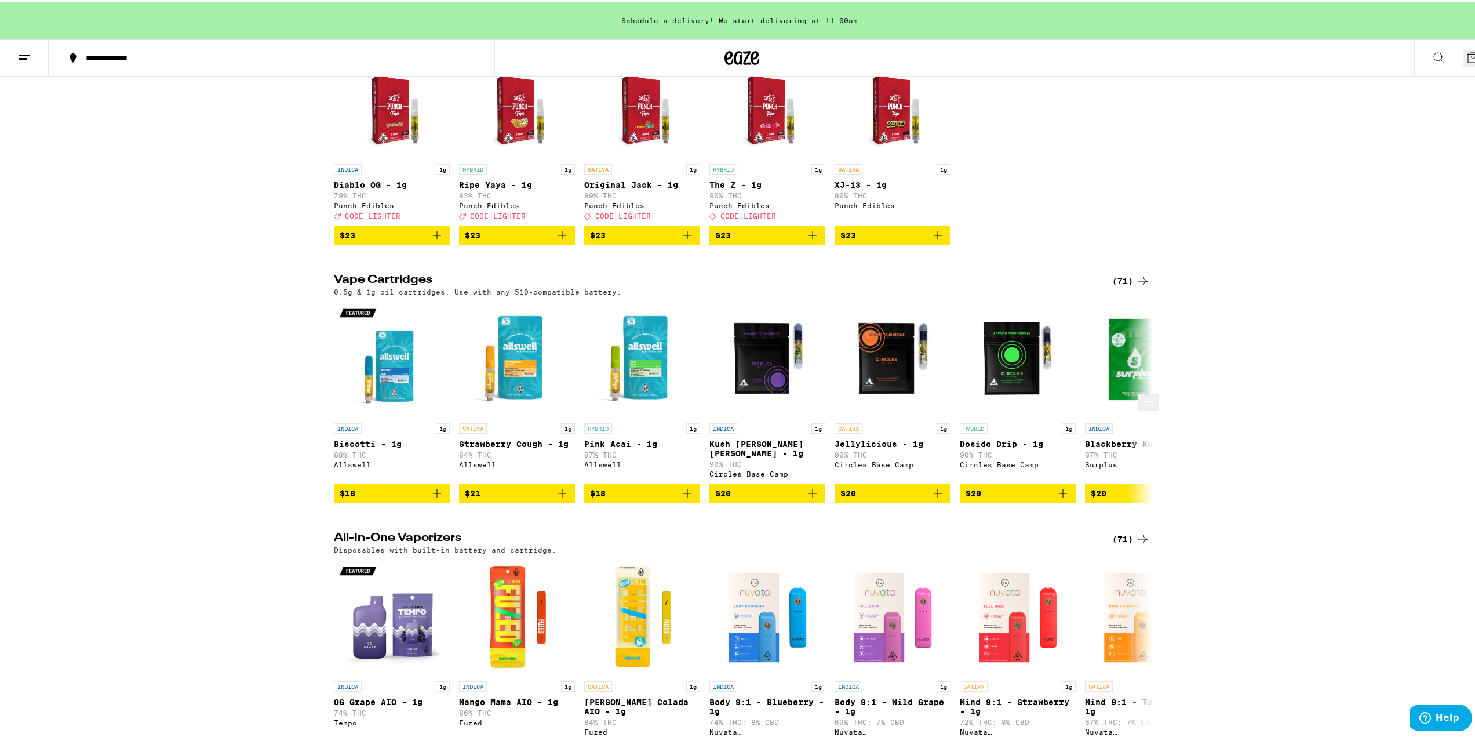
click at [434, 498] on icon "Add to bag" at bounding box center [437, 491] width 14 height 14
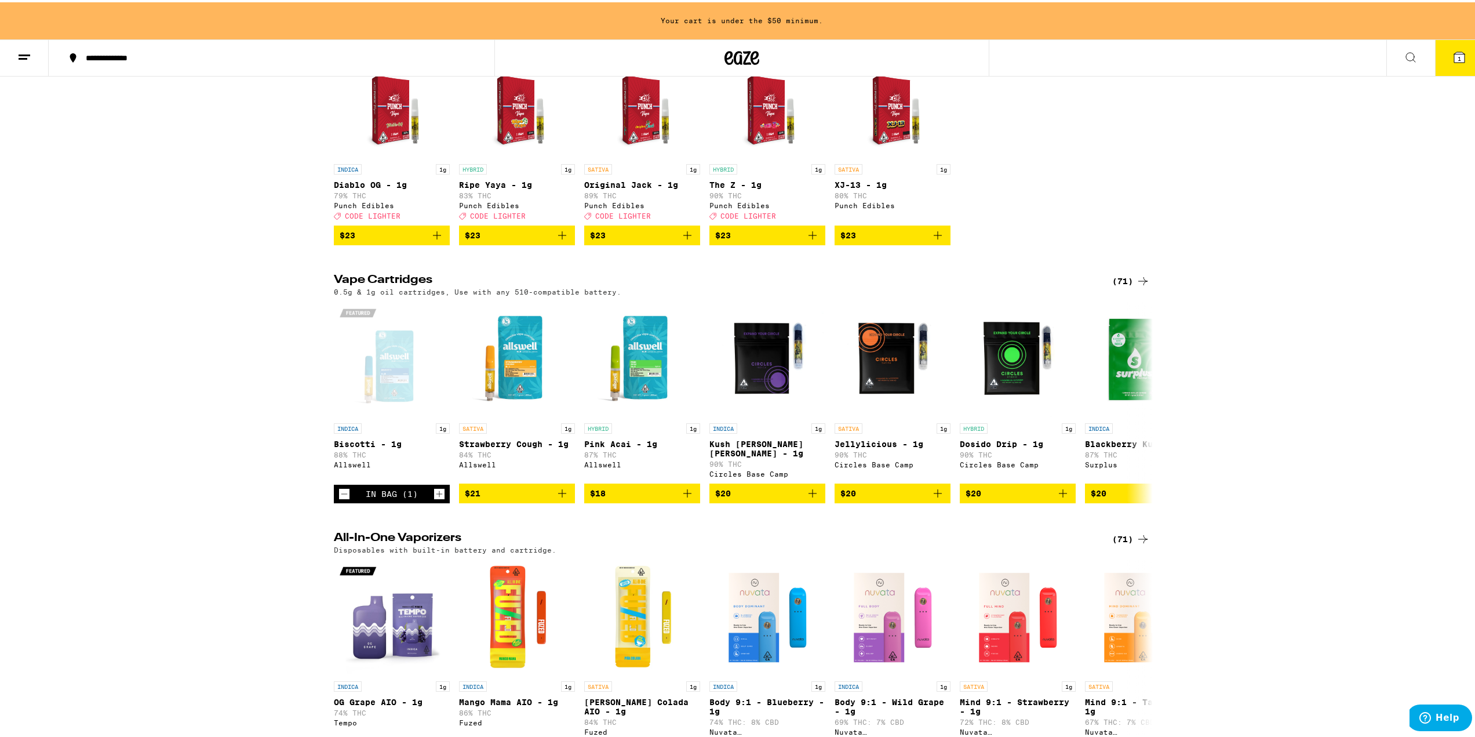
click at [434, 240] on icon "Add to bag" at bounding box center [437, 233] width 14 height 14
click at [560, 240] on icon "Add to bag" at bounding box center [562, 233] width 14 height 14
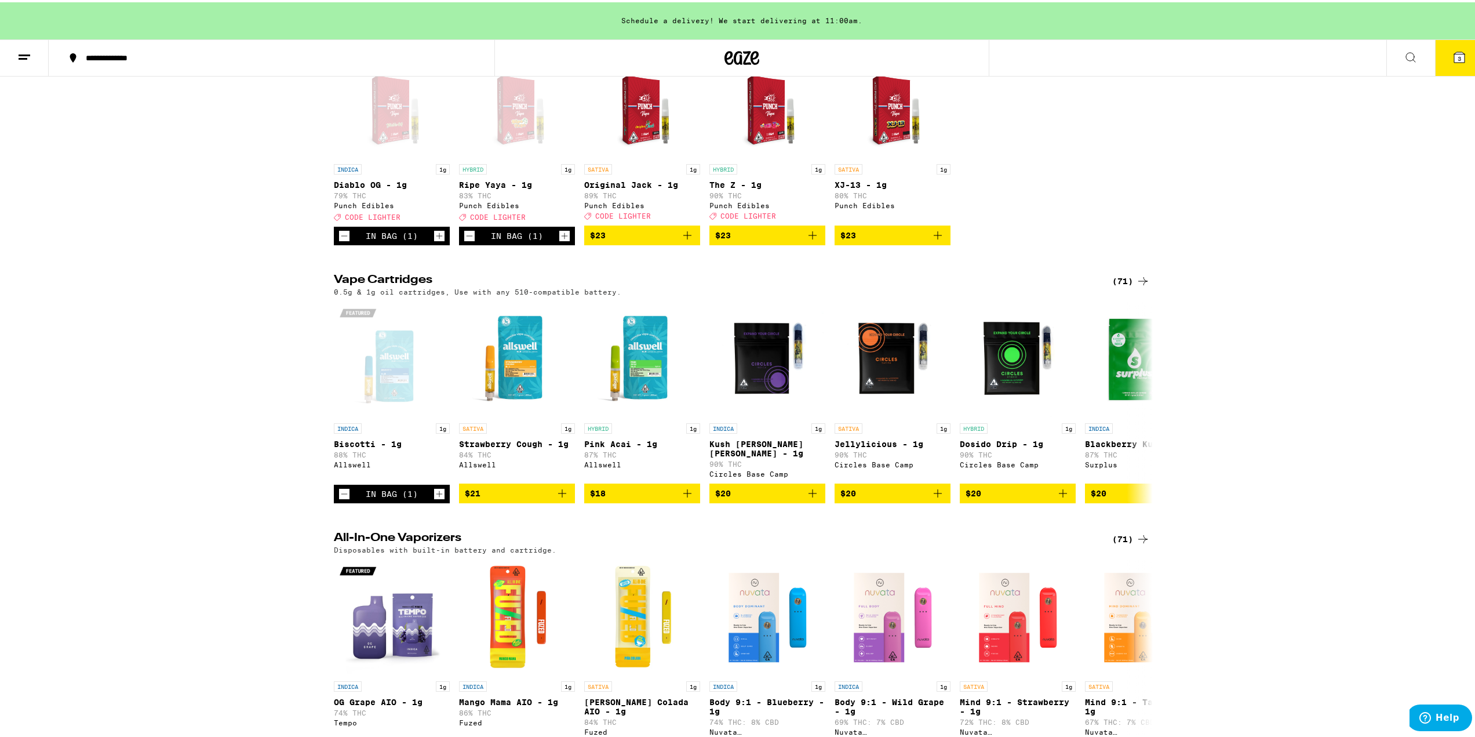
click at [812, 240] on icon "Add to bag" at bounding box center [813, 233] width 14 height 14
click at [680, 240] on icon "Add to bag" at bounding box center [687, 233] width 14 height 14
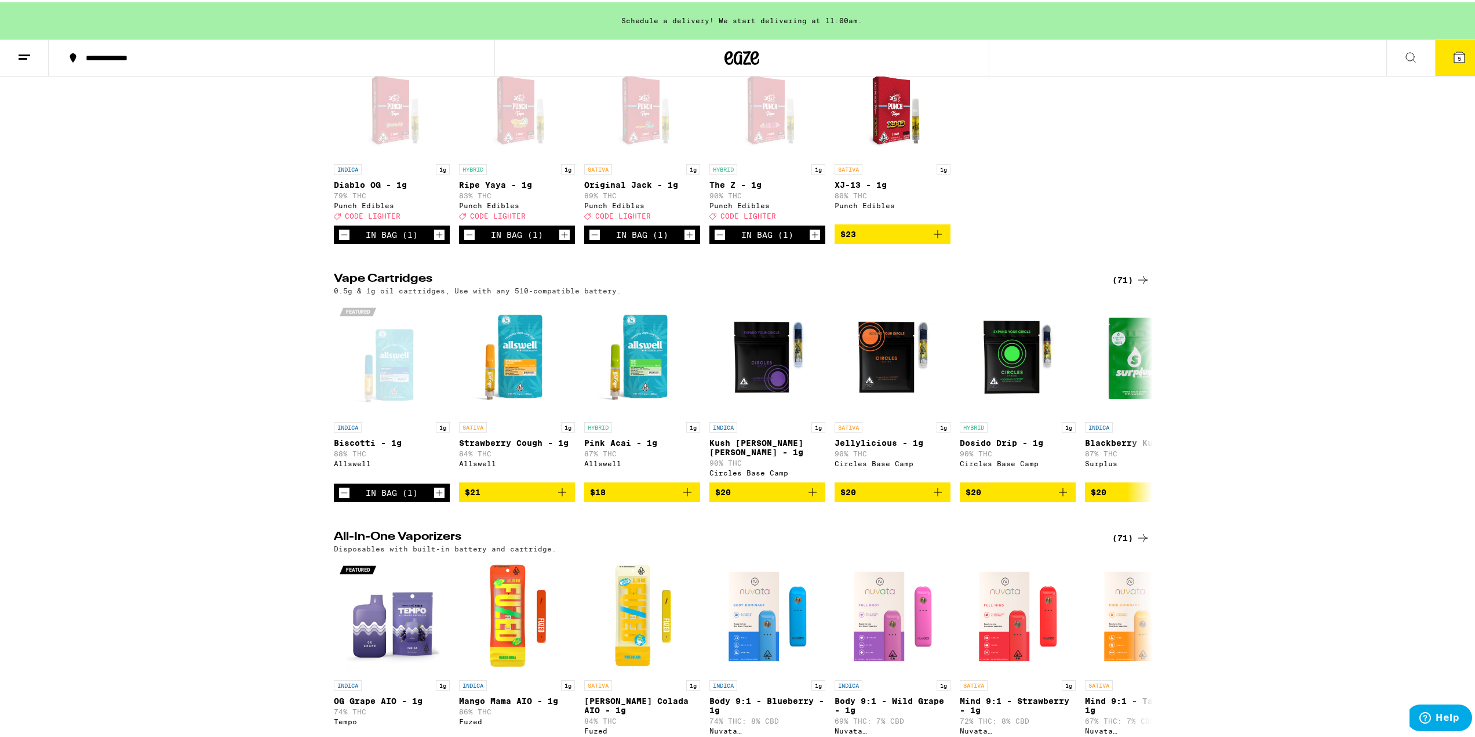
click at [934, 239] on icon "Add to bag" at bounding box center [938, 232] width 14 height 14
click at [343, 497] on icon "Decrement" at bounding box center [344, 490] width 10 height 14
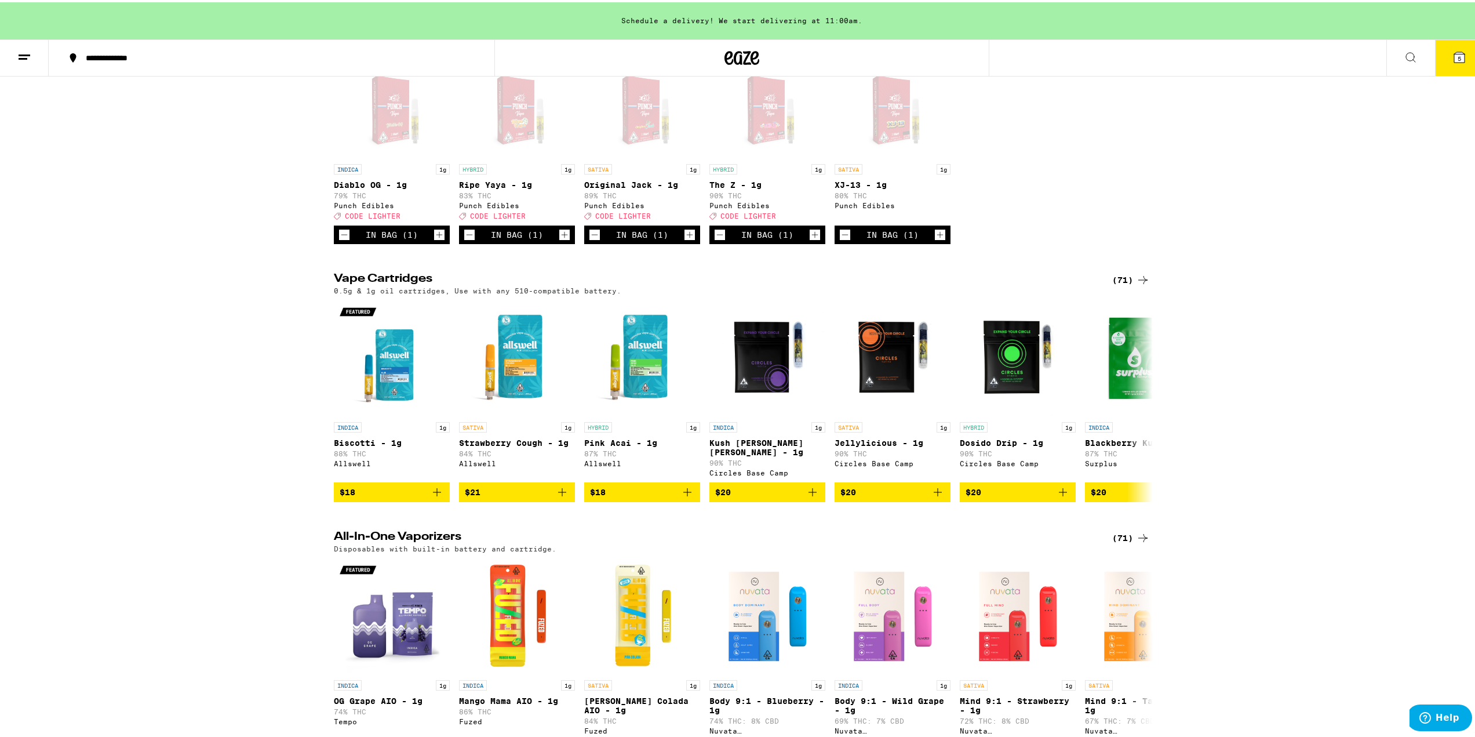
click at [1452, 61] on icon at bounding box center [1459, 55] width 14 height 14
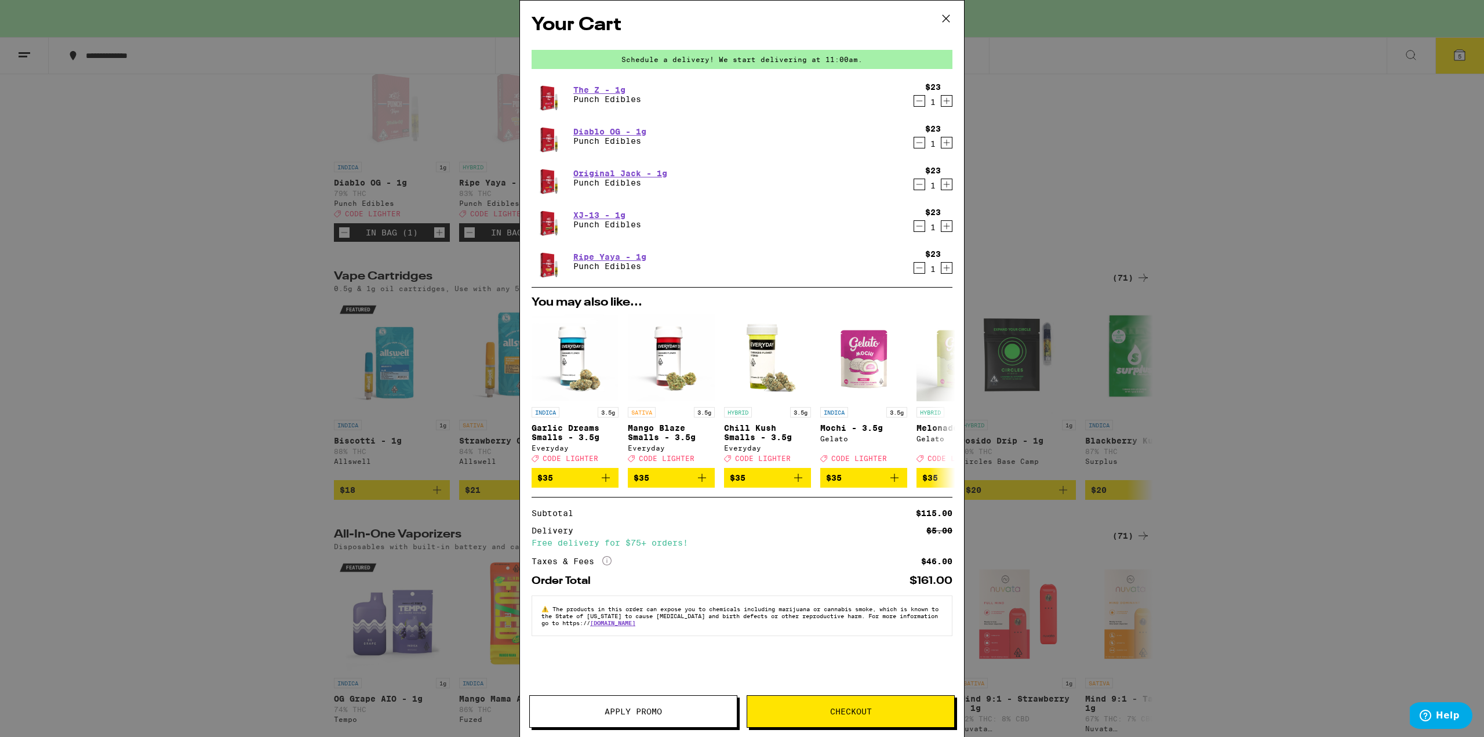
click at [687, 706] on button "Apply Promo" at bounding box center [633, 711] width 208 height 32
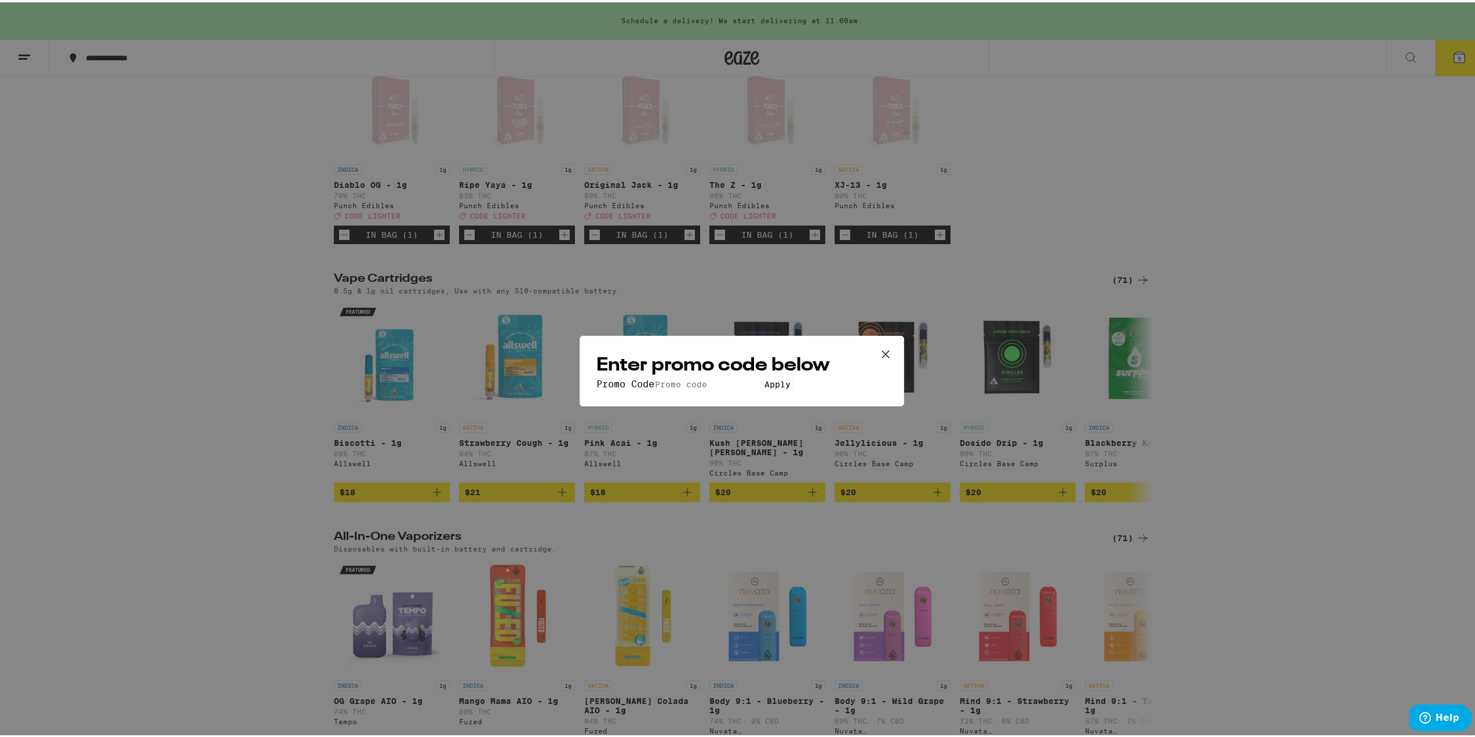
click at [760, 377] on input "Promo Code" at bounding box center [707, 382] width 107 height 10
type input "lighter"
click at [761, 377] on button "Apply" at bounding box center [777, 382] width 33 height 10
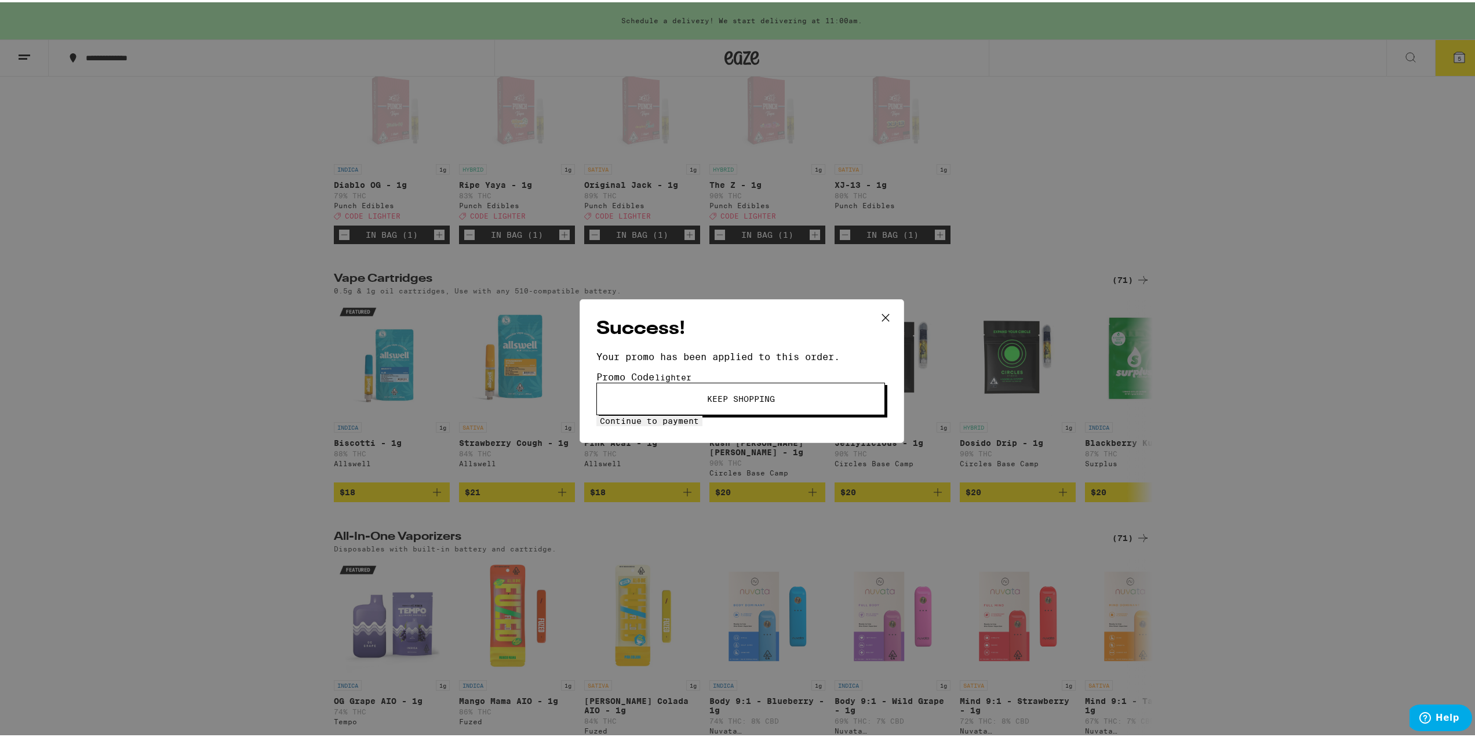
click at [699, 414] on span "Continue to payment" at bounding box center [649, 418] width 99 height 9
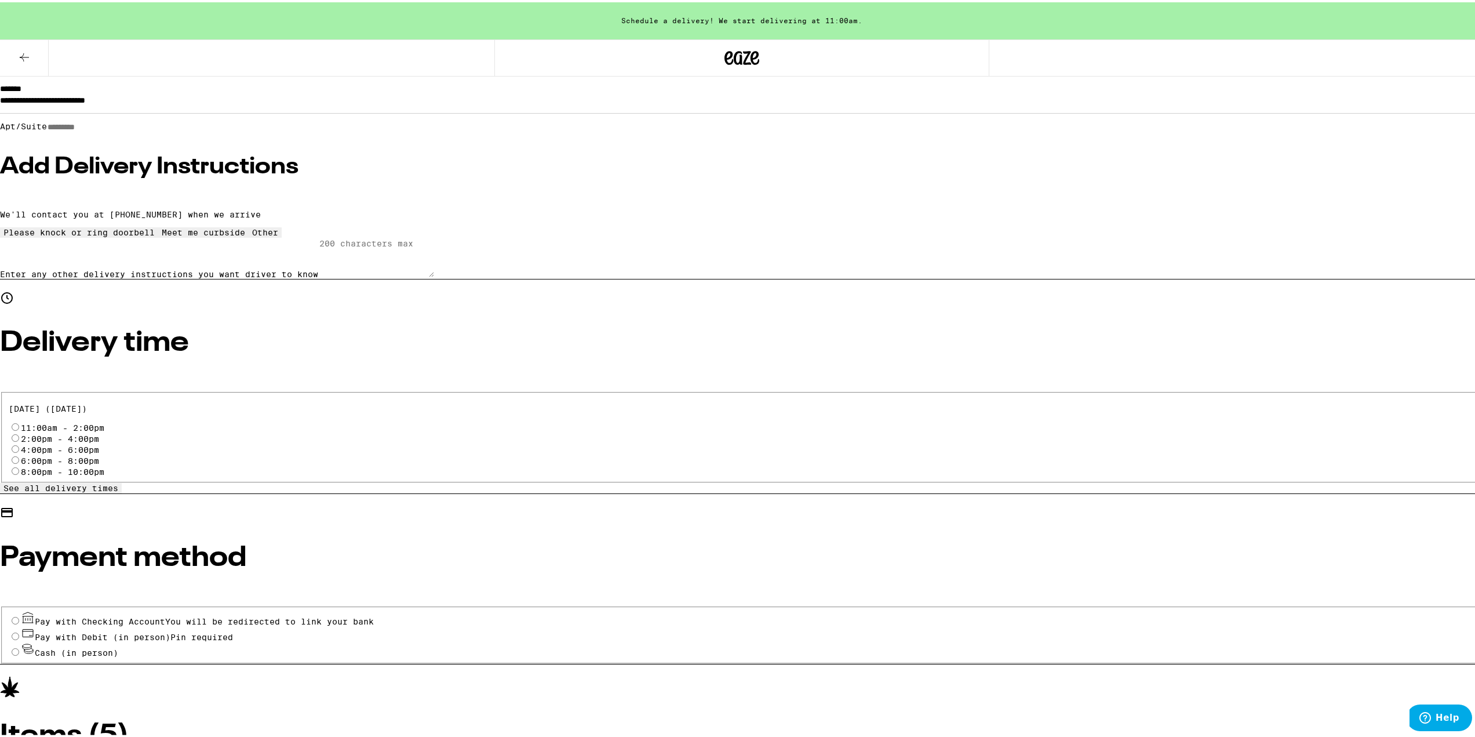
scroll to position [194, 0]
click at [19, 419] on input "11:00am - 2:00pm" at bounding box center [16, 423] width 8 height 8
radio input "true"
click at [19, 644] on input "Cash (in person)" at bounding box center [16, 648] width 8 height 8
radio input "true"
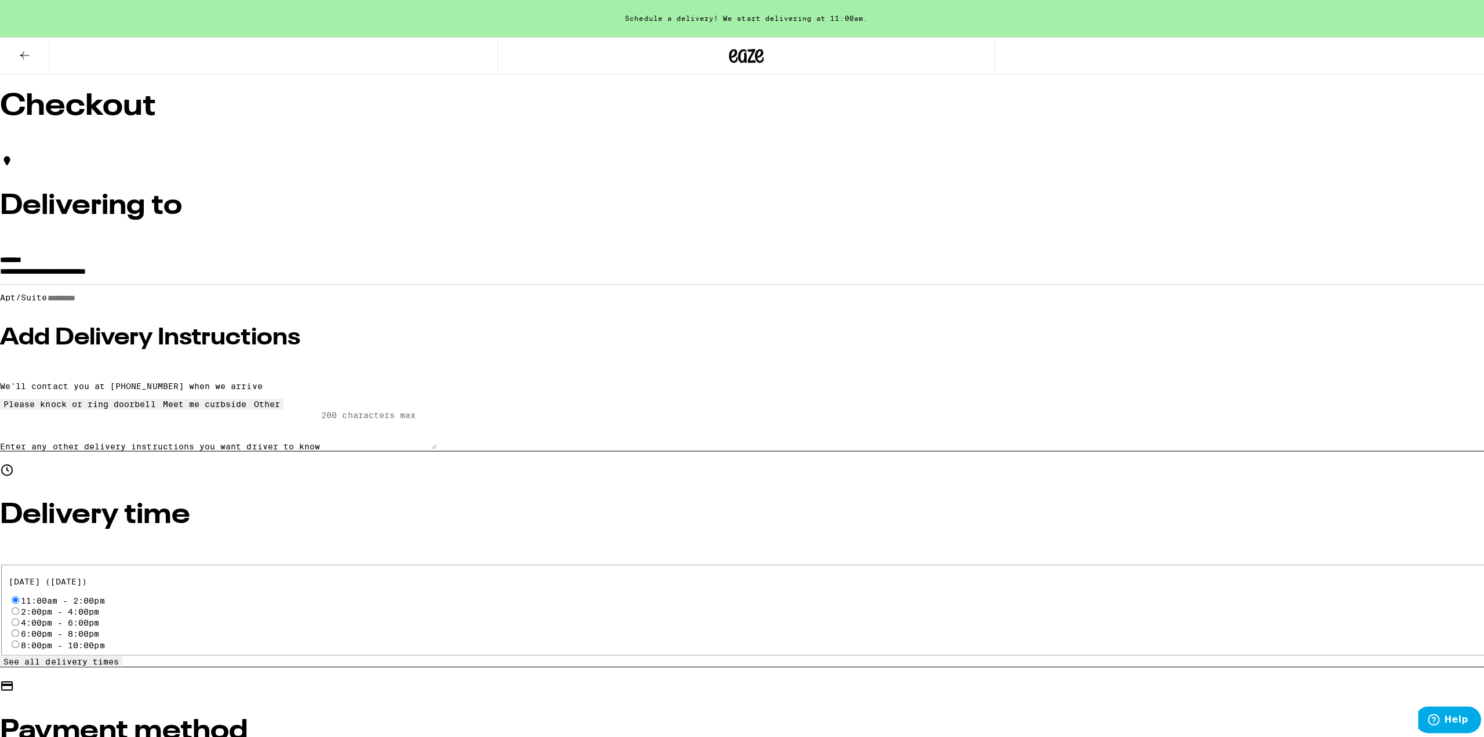
scroll to position [0, 0]
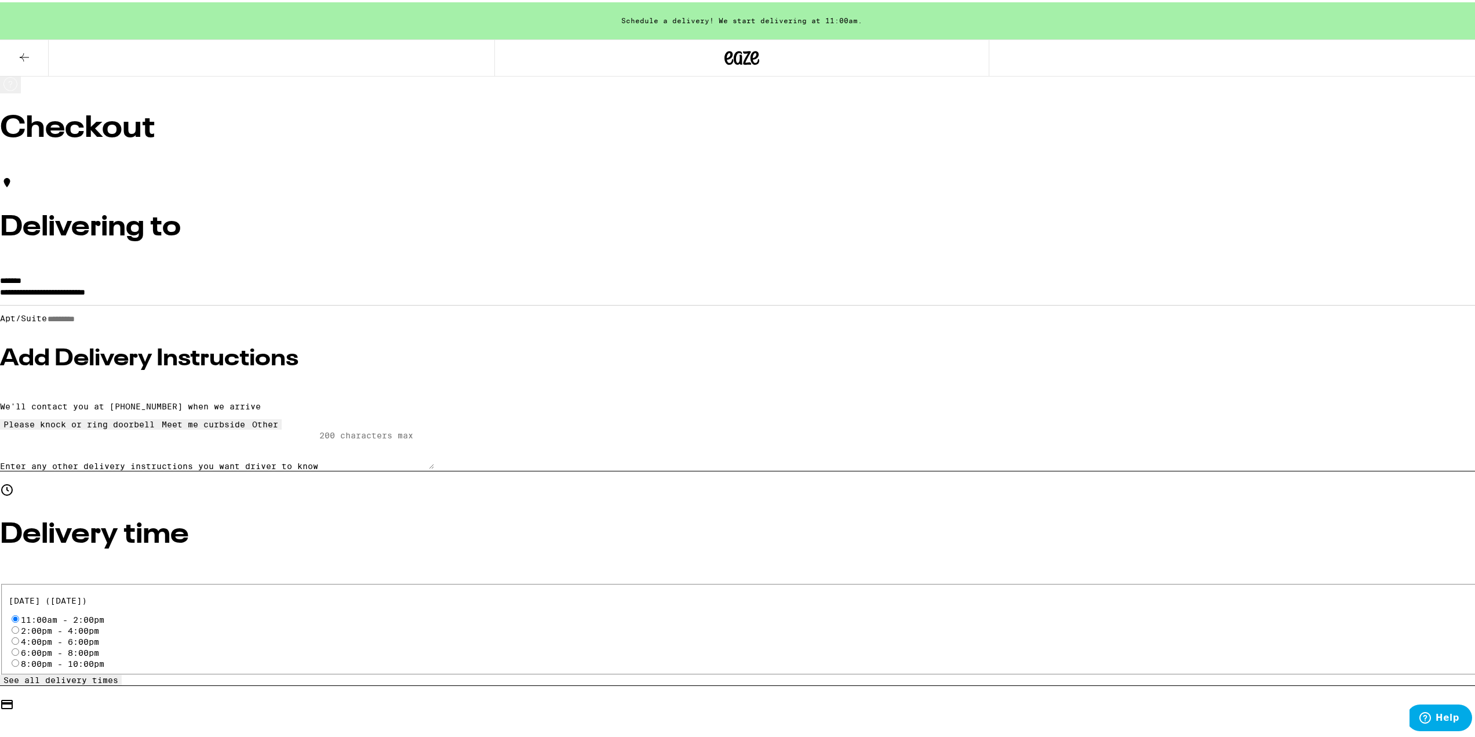
click at [129, 312] on input "Apt/Suite" at bounding box center [88, 317] width 82 height 10
type input "**"
click at [526, 347] on h3 "Add Delivery Instructions" at bounding box center [742, 356] width 1484 height 23
